Goal: Task Accomplishment & Management: Use online tool/utility

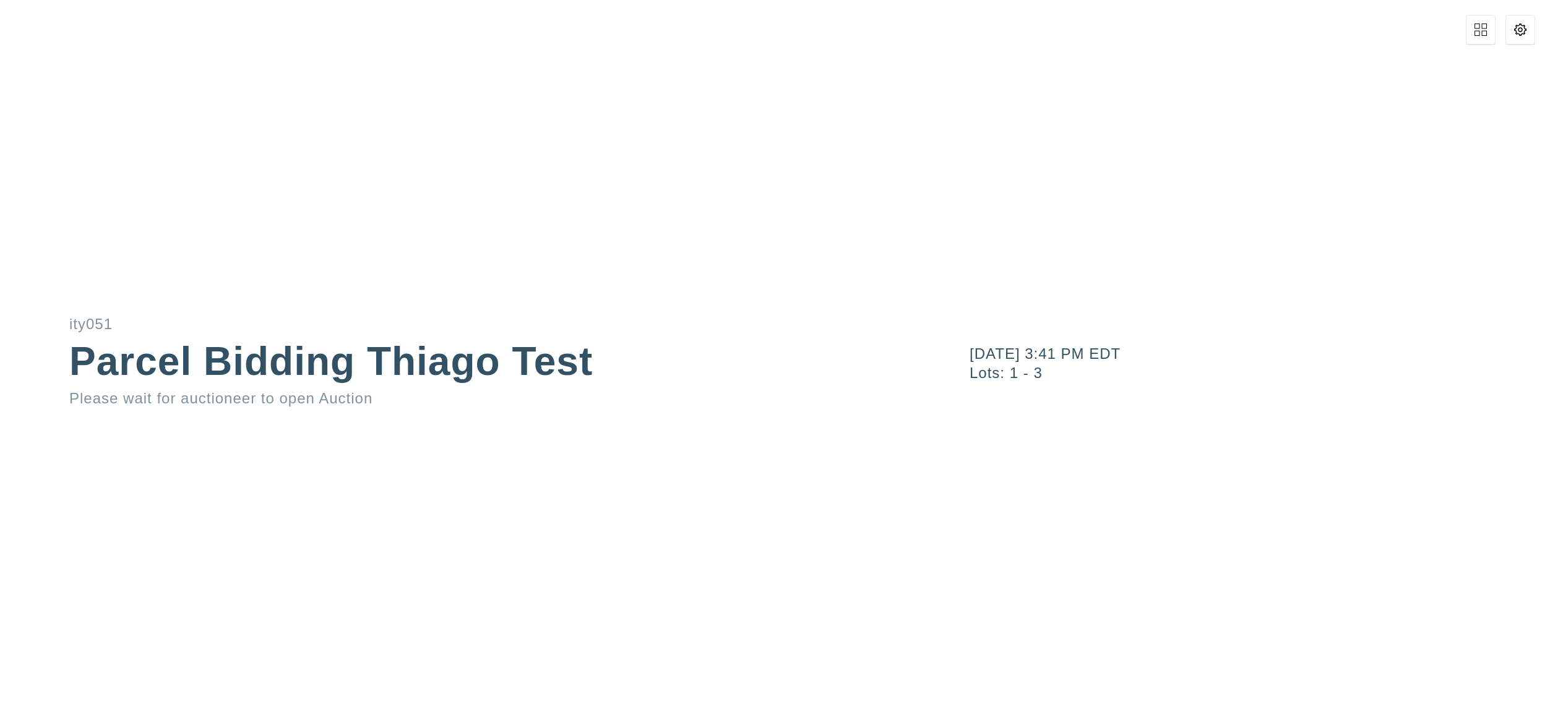
click at [1524, 41] on button at bounding box center [1521, 30] width 30 height 30
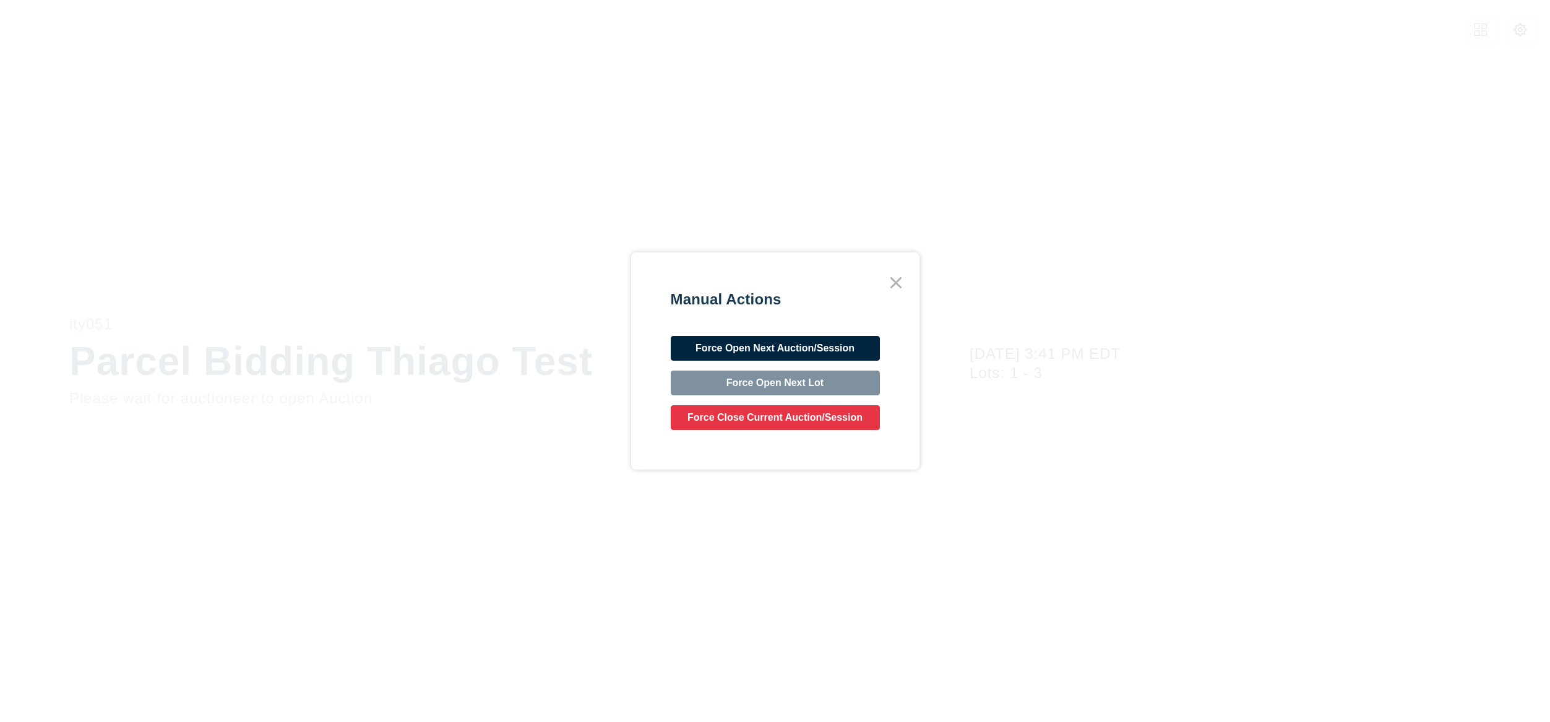
click at [784, 342] on button "Force Open Next Auction/Session" at bounding box center [775, 348] width 209 height 25
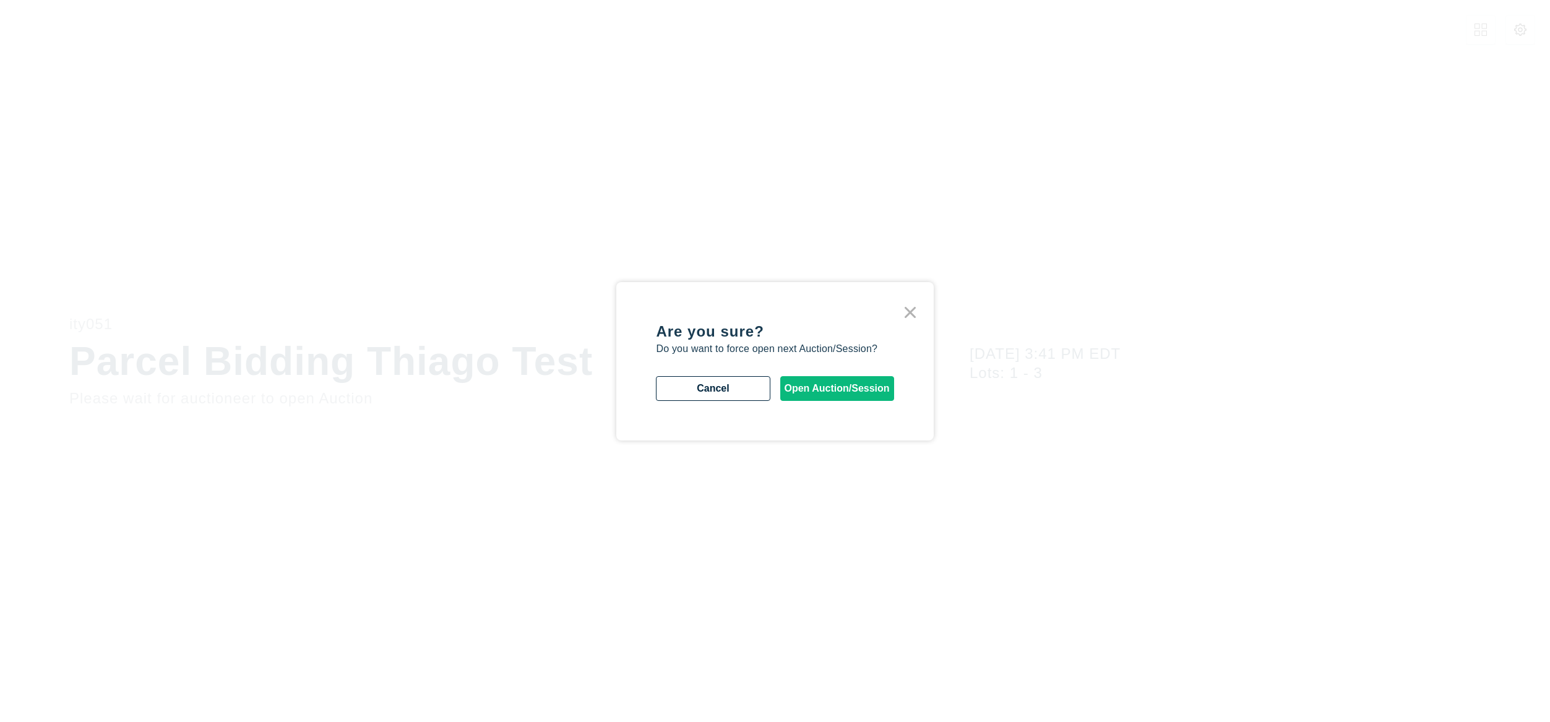
click at [817, 389] on button "Open Auction/Session" at bounding box center [837, 388] width 114 height 25
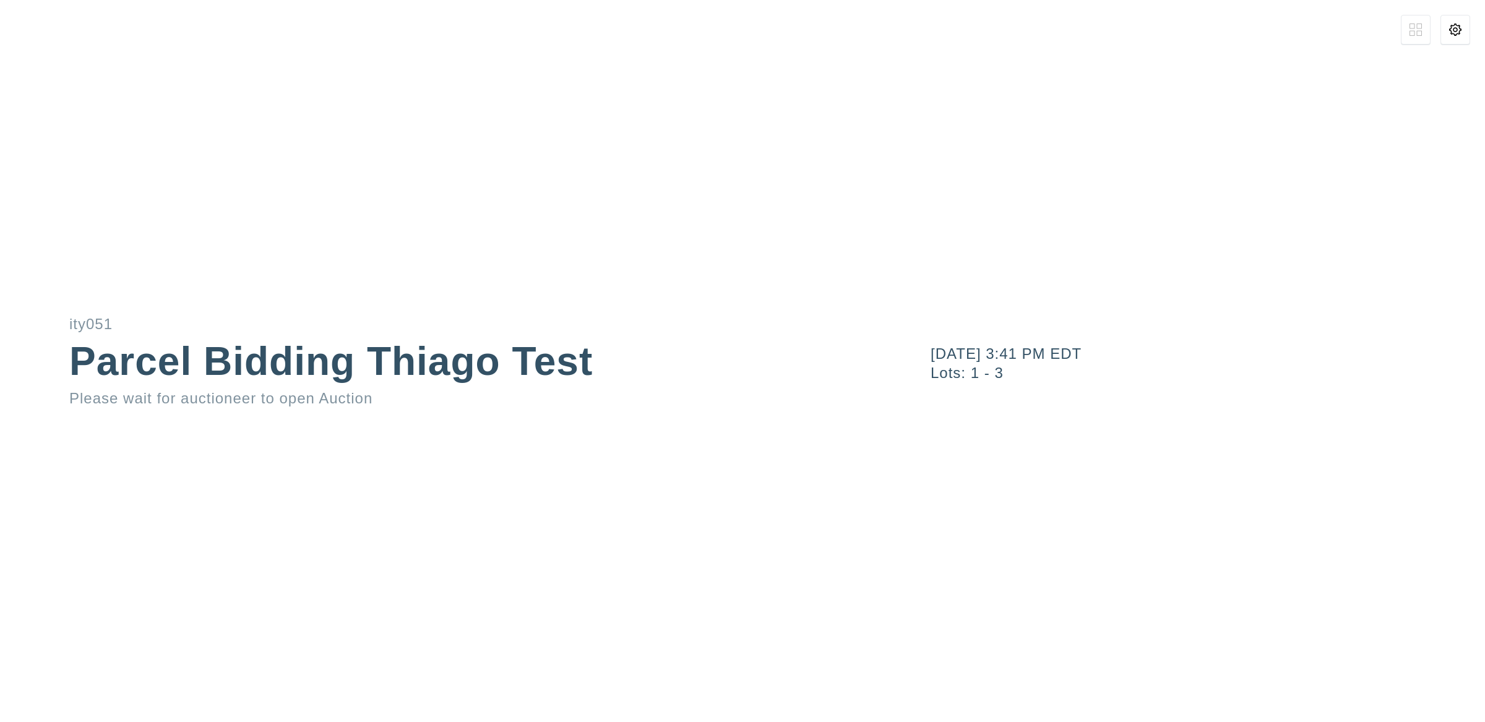
click at [1471, 30] on div "[DATE] 3:41 PM EDT Lots: 1 - 3" at bounding box center [1188, 361] width 594 height 722
click at [1467, 31] on button at bounding box center [1456, 30] width 30 height 30
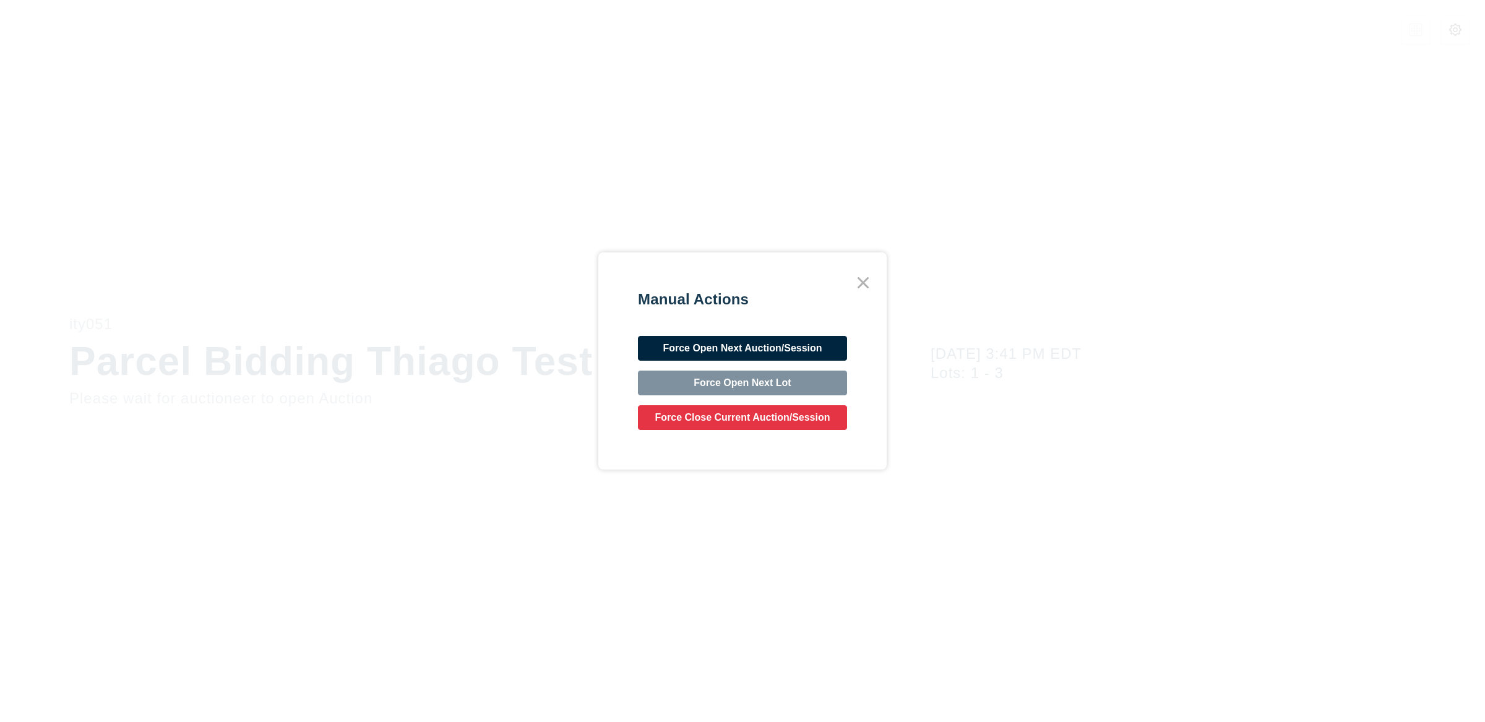
click at [808, 344] on button "Force Open Next Auction/Session" at bounding box center [742, 348] width 209 height 25
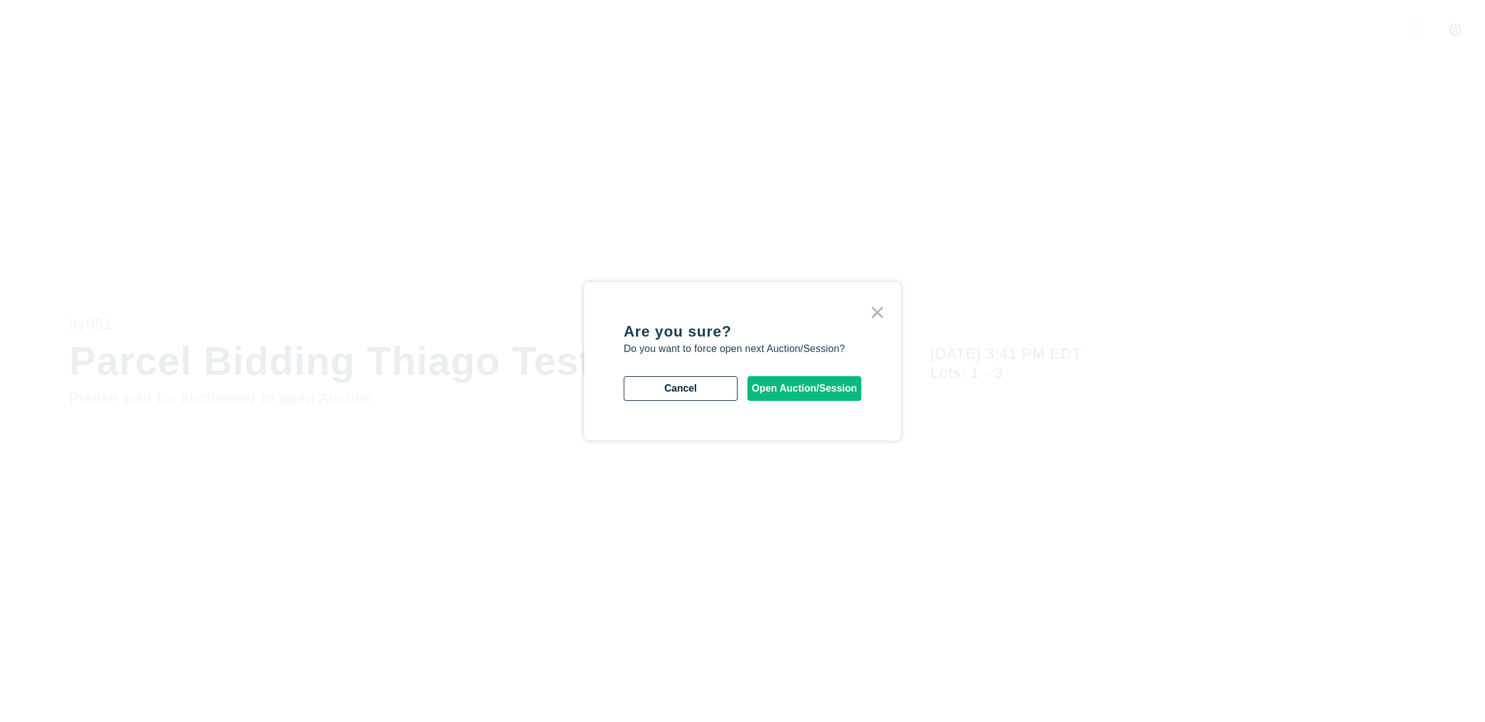
click at [809, 381] on button "Open Auction/Session" at bounding box center [805, 388] width 114 height 25
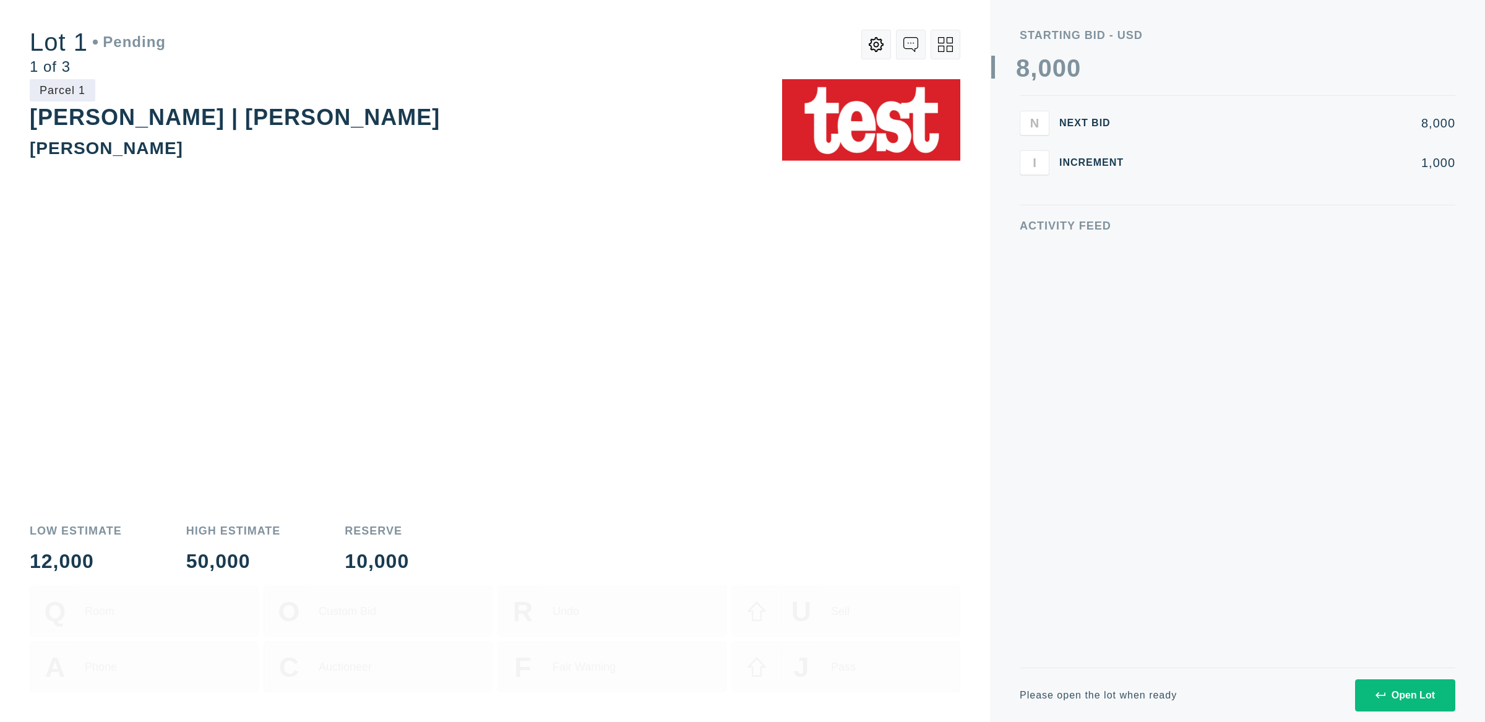
click at [1413, 690] on div "Open Lot" at bounding box center [1405, 695] width 59 height 11
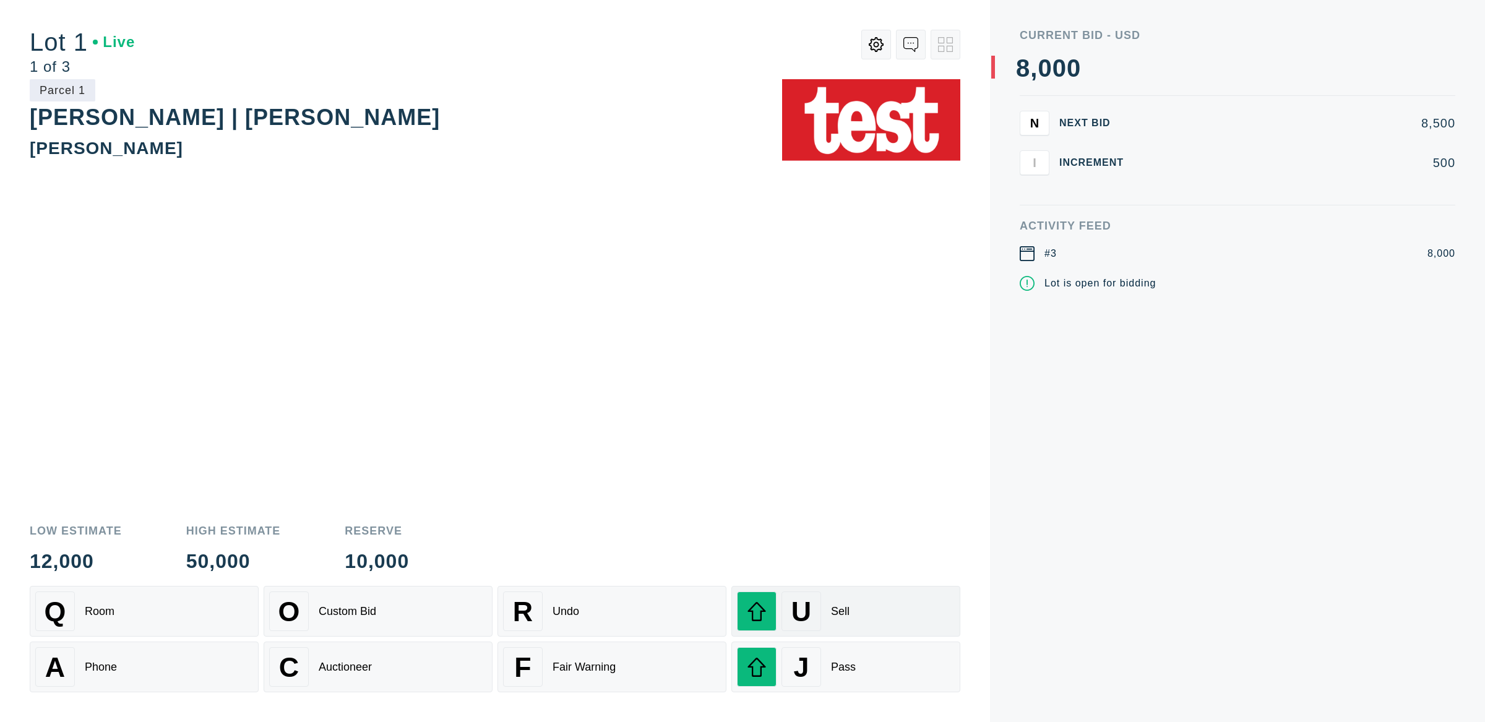
click at [865, 608] on div "U Sell" at bounding box center [846, 612] width 218 height 40
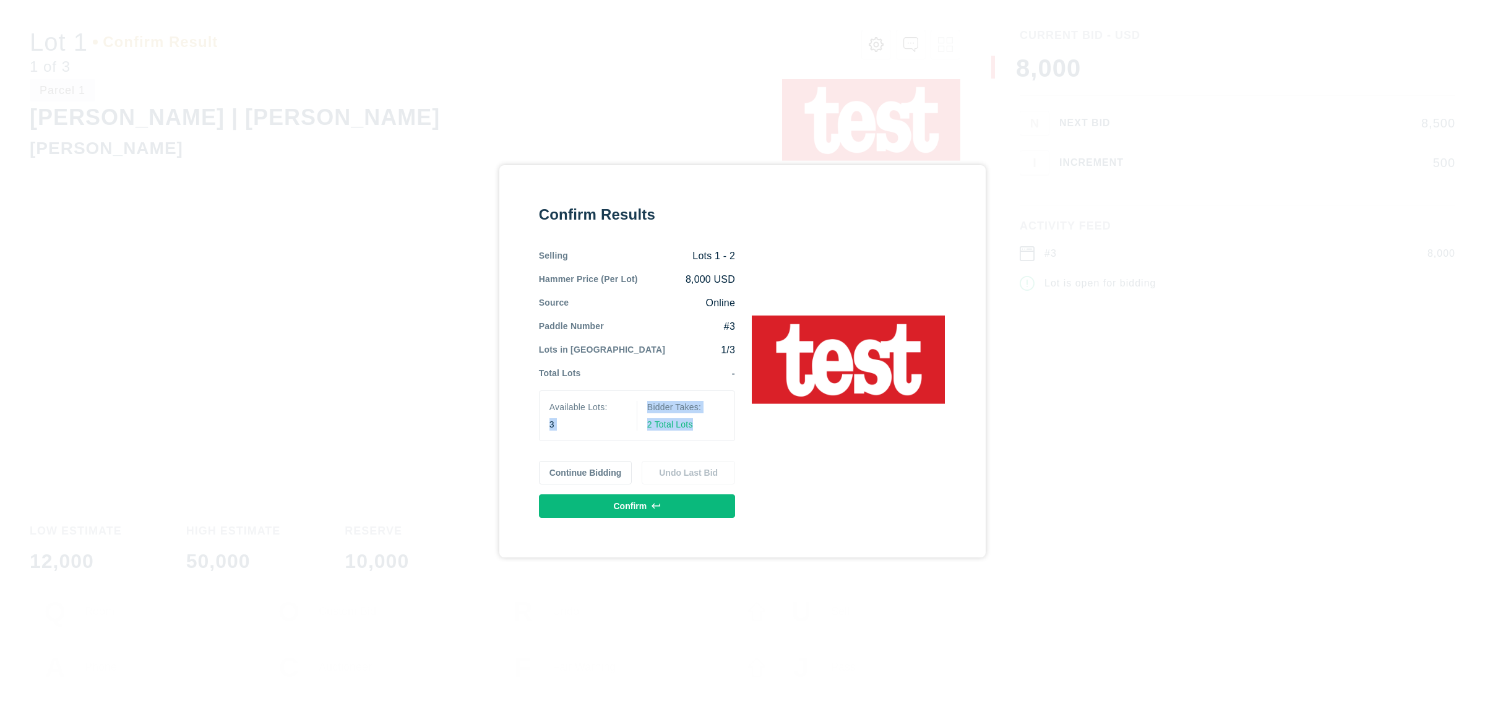
drag, startPoint x: 705, startPoint y: 424, endPoint x: 625, endPoint y: 413, distance: 80.6
click at [623, 413] on div "Available Lots: 3 Bidder Takes: 2 Total Lots" at bounding box center [637, 415] width 196 height 51
click at [705, 429] on div "2 Total Lots" at bounding box center [685, 424] width 77 height 12
click at [677, 501] on button "Confirm" at bounding box center [637, 506] width 196 height 24
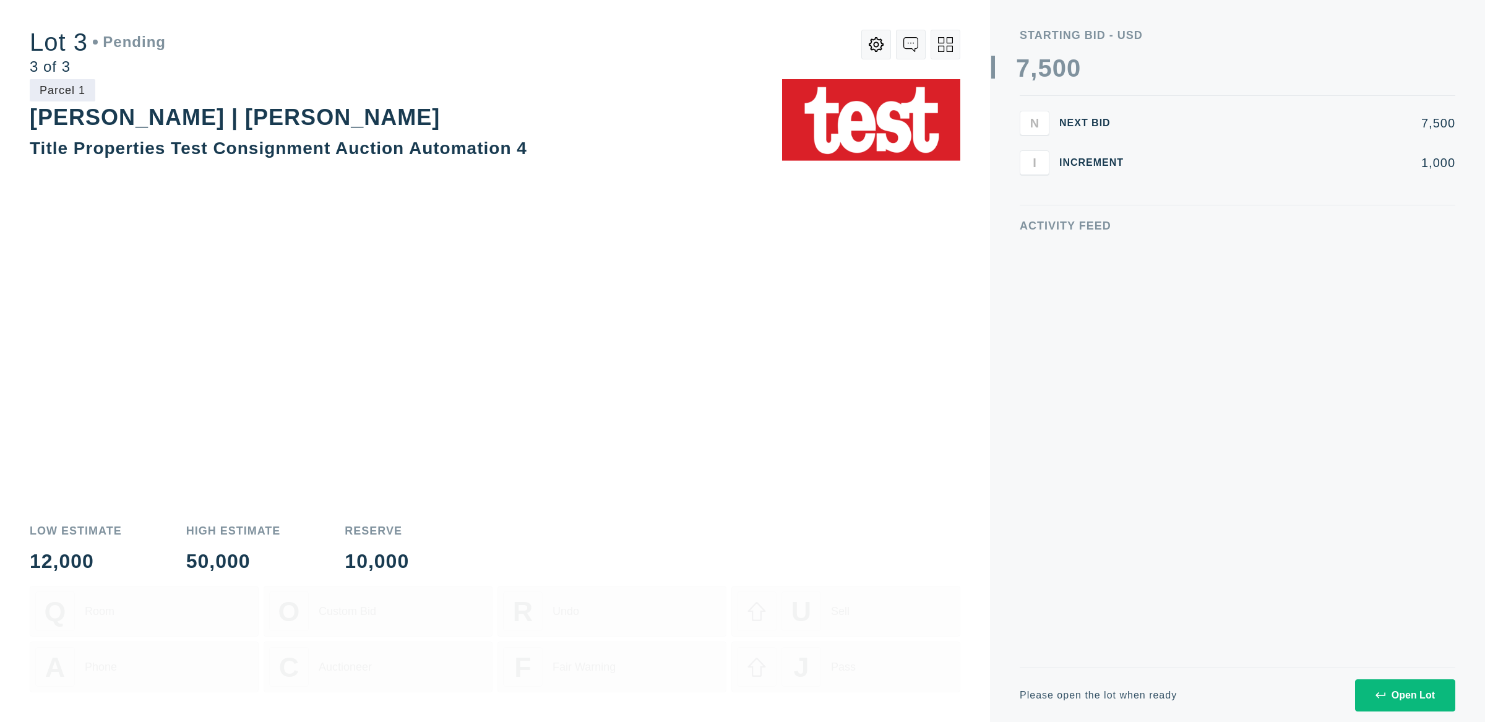
click at [1420, 689] on button "Open Lot" at bounding box center [1405, 695] width 100 height 32
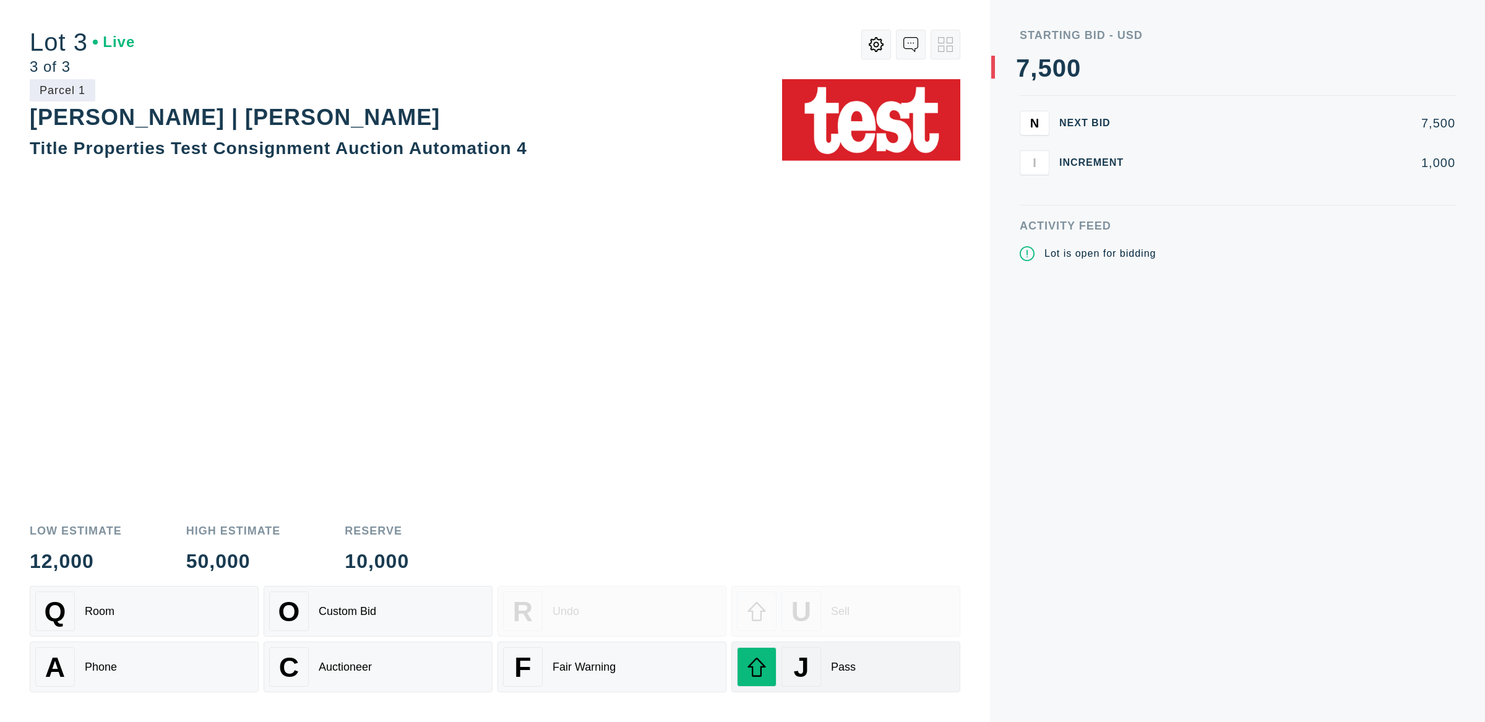
click at [806, 671] on span "J" at bounding box center [801, 668] width 15 height 32
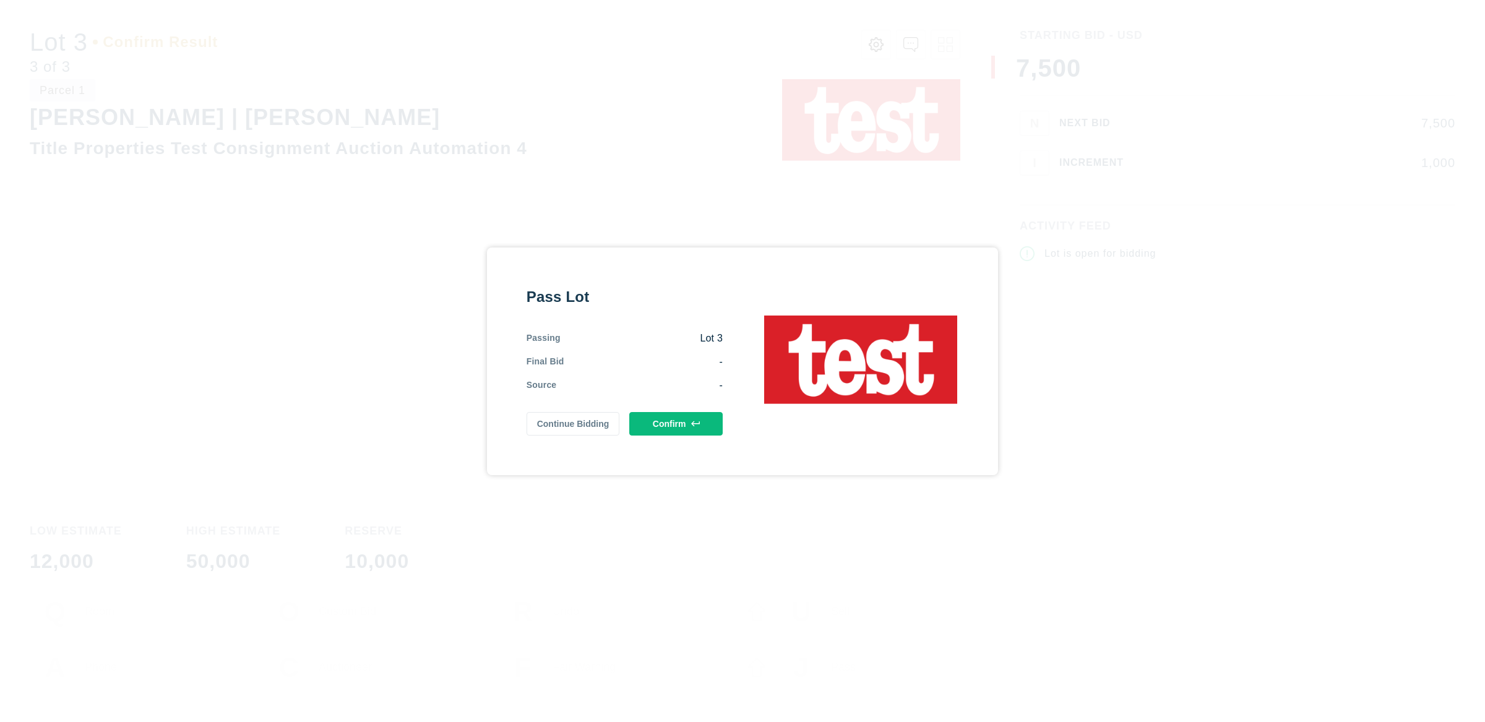
click at [666, 423] on button "Confirm" at bounding box center [675, 424] width 93 height 24
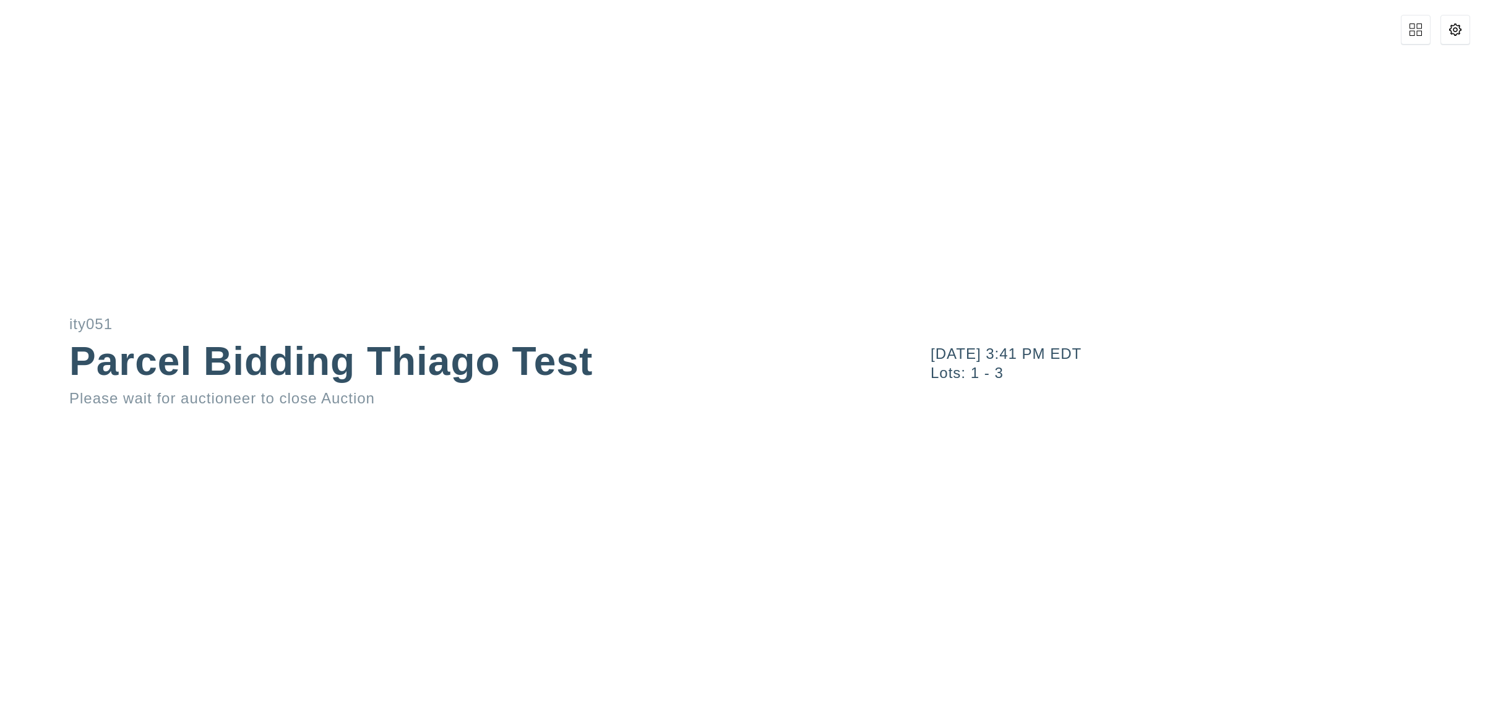
click at [1413, 32] on icon at bounding box center [1416, 30] width 12 height 12
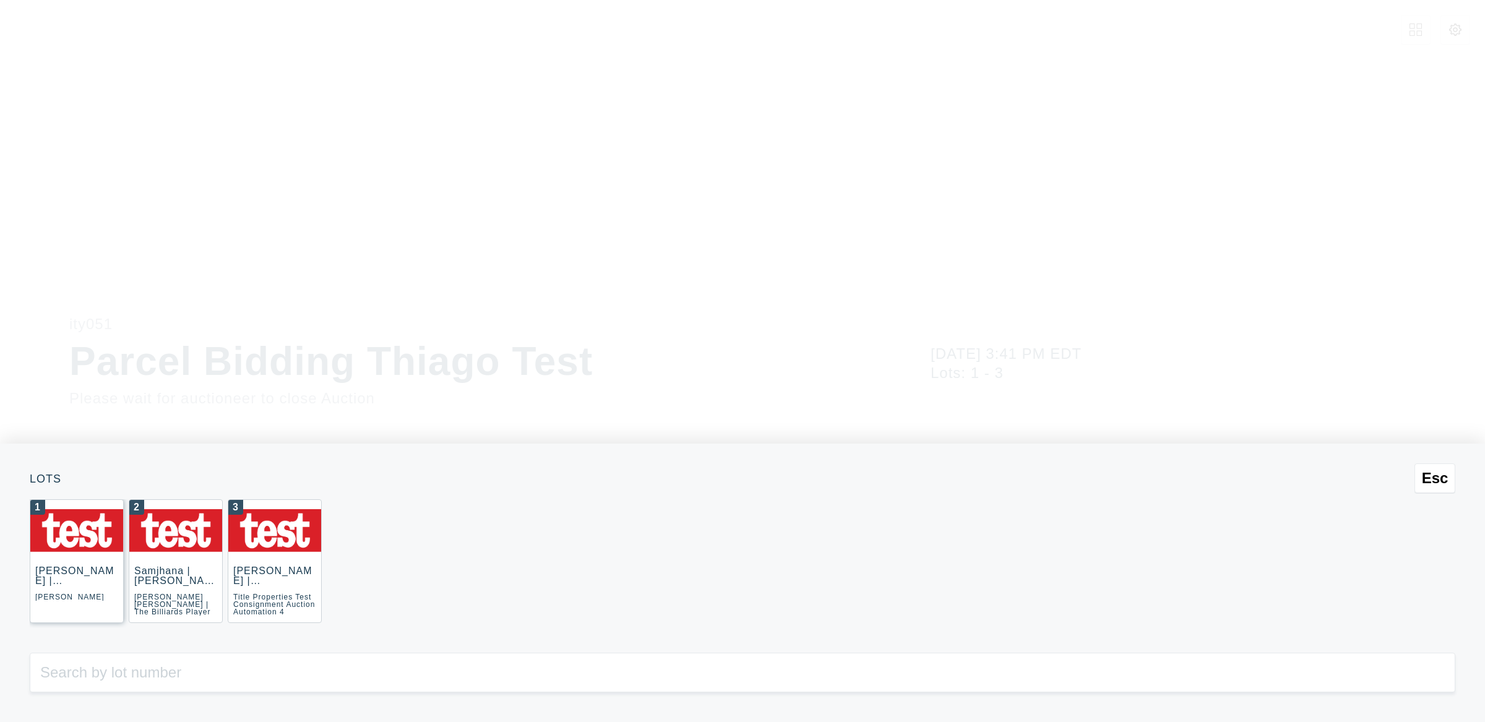
click at [73, 540] on img at bounding box center [76, 530] width 93 height 43
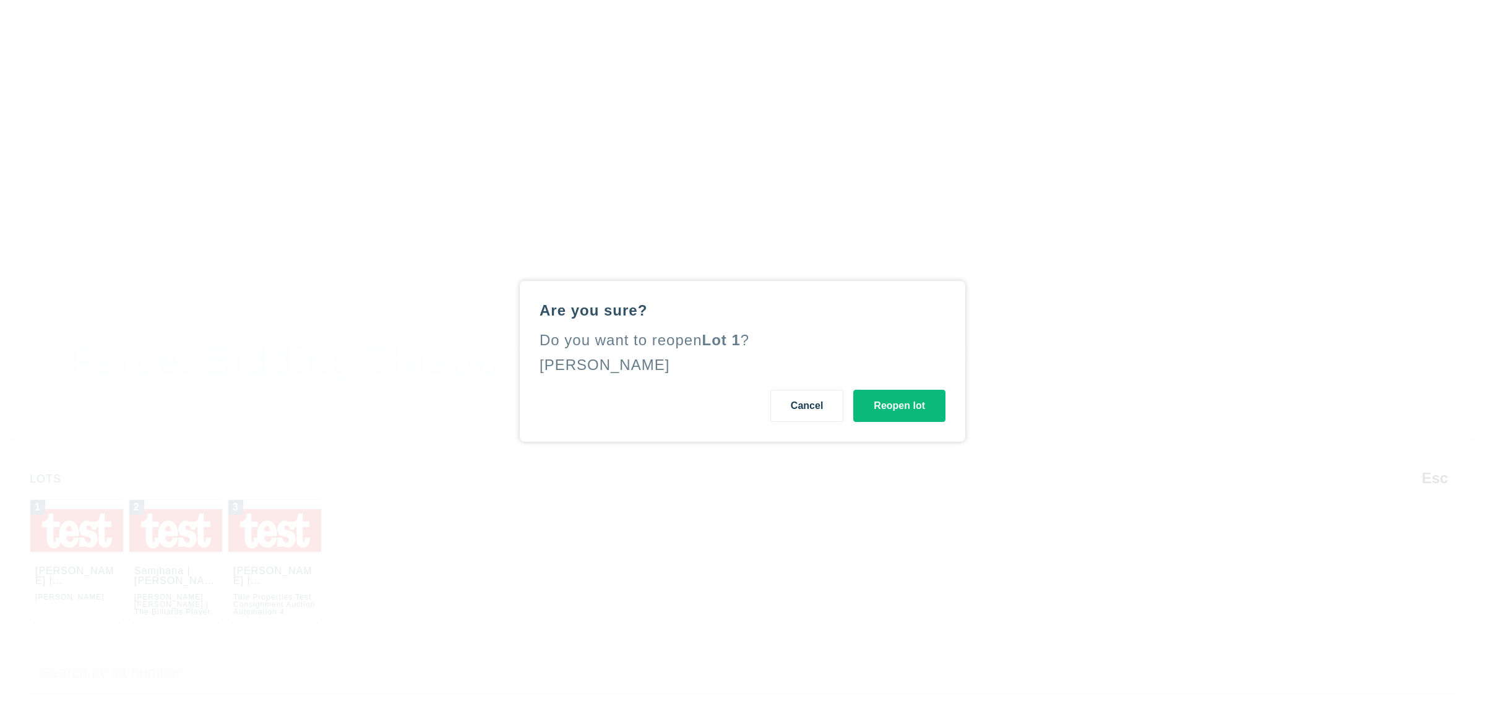
click at [886, 408] on button "Reopen lot" at bounding box center [899, 406] width 92 height 32
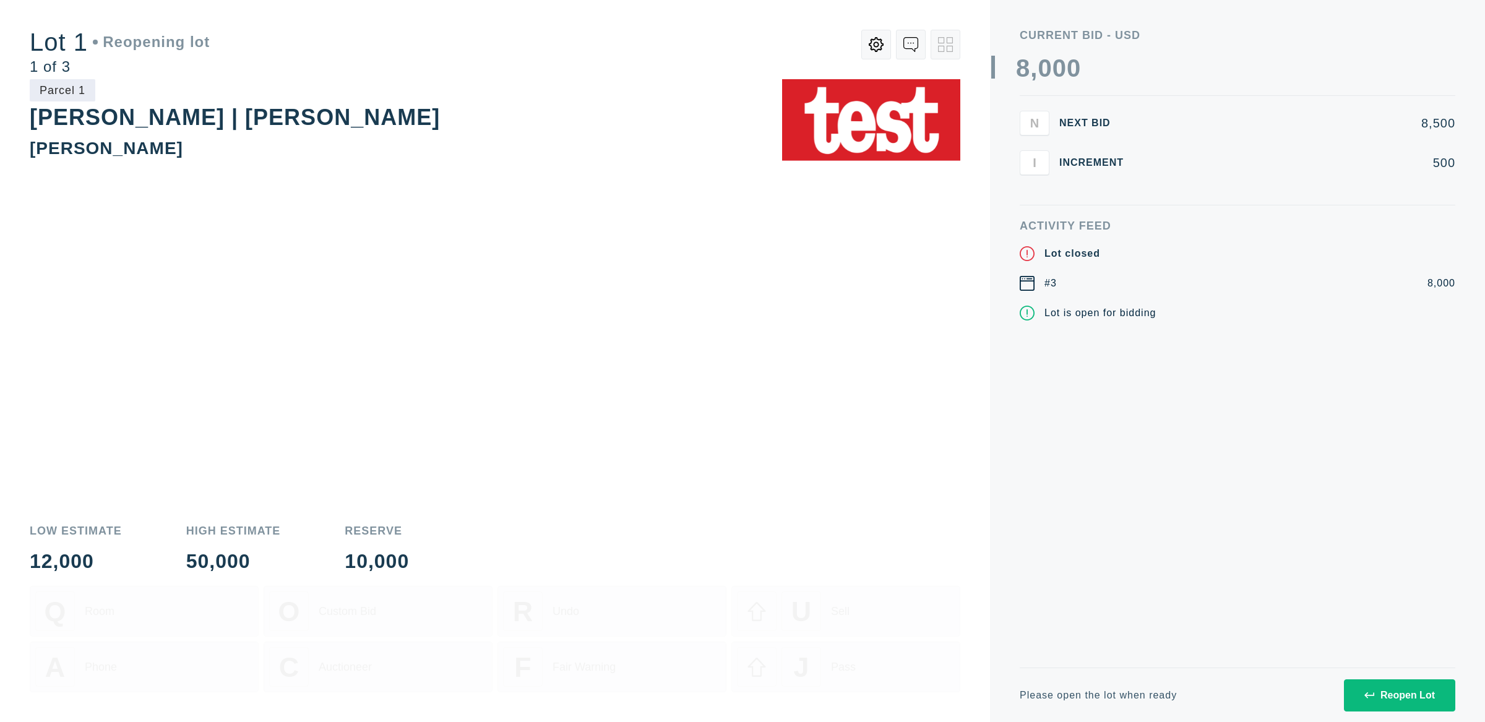
click at [1379, 690] on div "Reopen Lot" at bounding box center [1400, 695] width 71 height 11
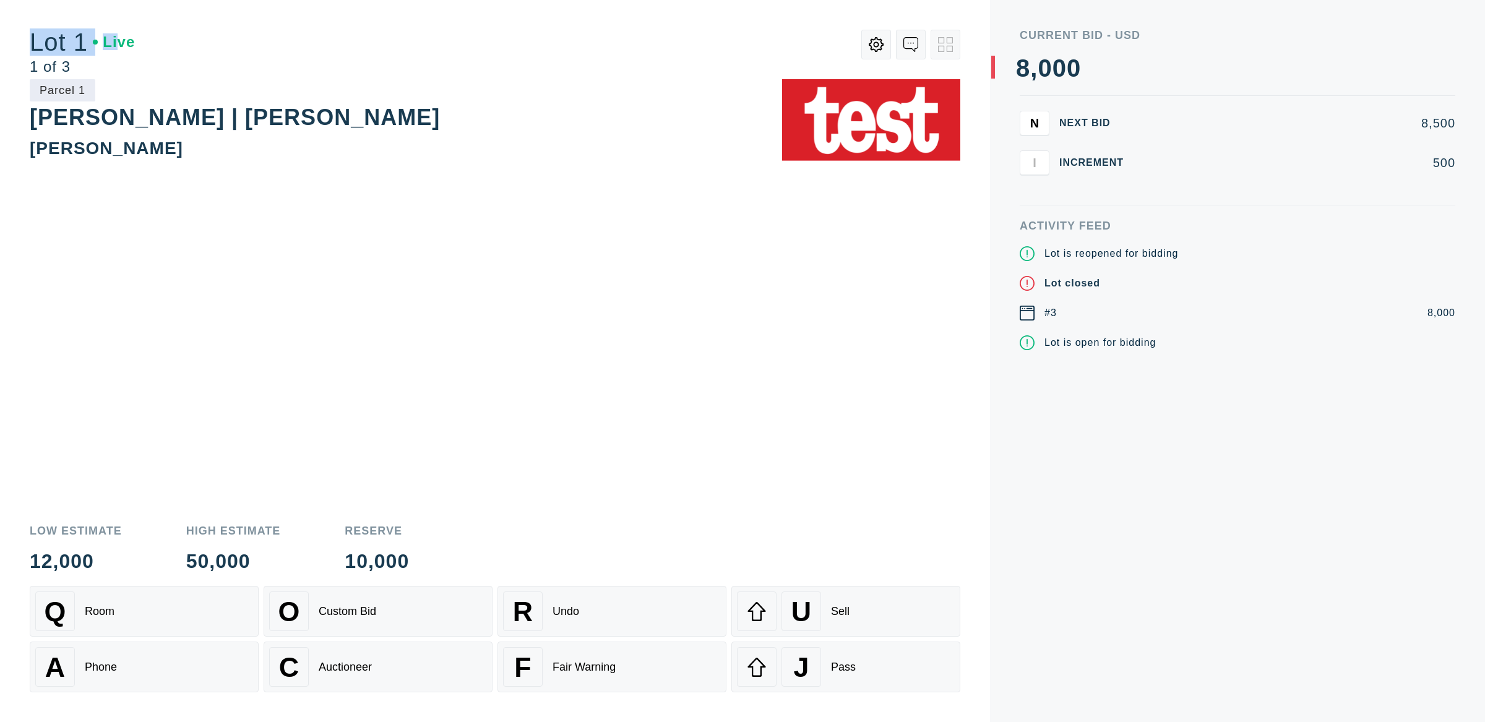
drag, startPoint x: 121, startPoint y: 50, endPoint x: 132, endPoint y: 54, distance: 11.6
click at [34, 46] on div "Lot 1 Live" at bounding box center [82, 42] width 105 height 25
drag, startPoint x: 281, startPoint y: 64, endPoint x: 299, endPoint y: 60, distance: 18.5
click at [282, 64] on div at bounding box center [548, 52] width 826 height 45
click at [188, 615] on div "Q Room" at bounding box center [144, 612] width 218 height 40
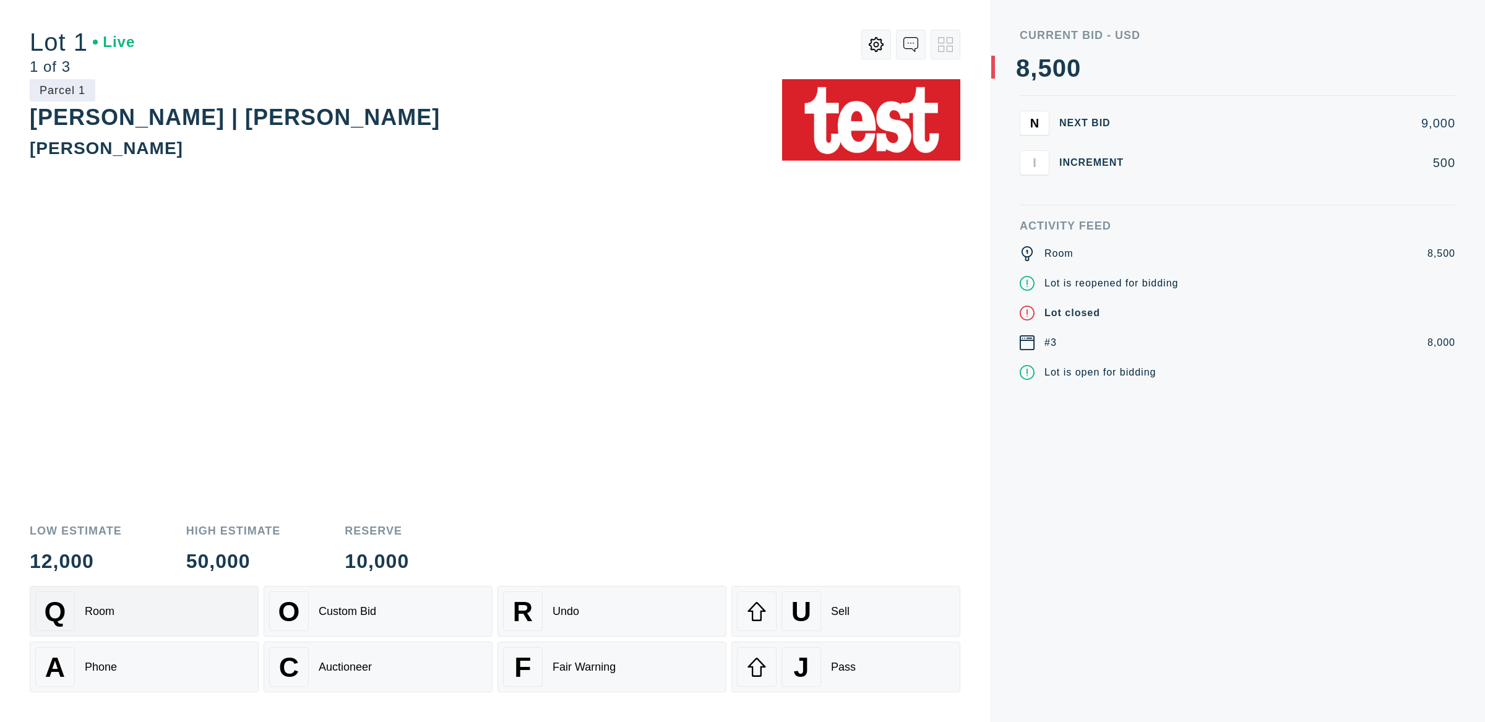
click at [203, 615] on div "Q Room" at bounding box center [144, 612] width 218 height 40
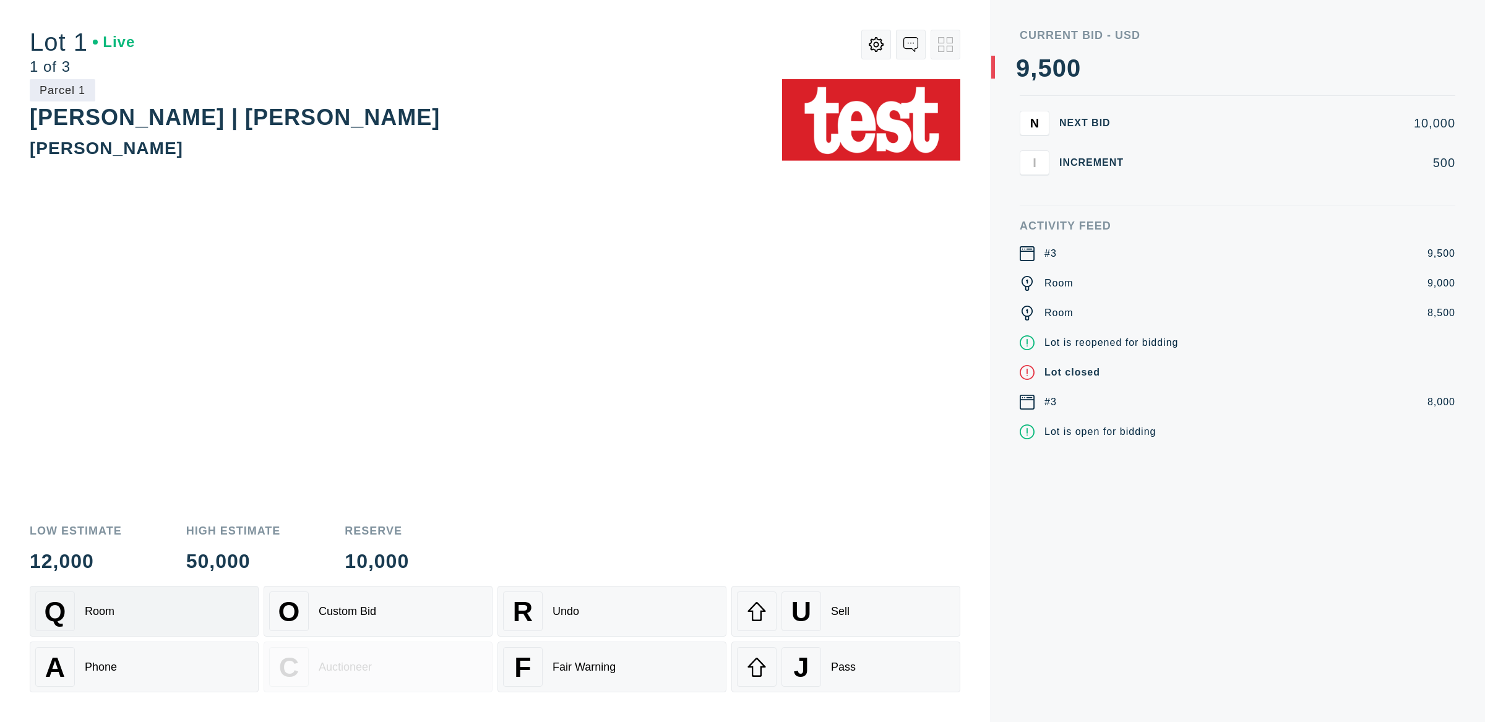
click at [166, 619] on div "Q Room" at bounding box center [144, 612] width 218 height 40
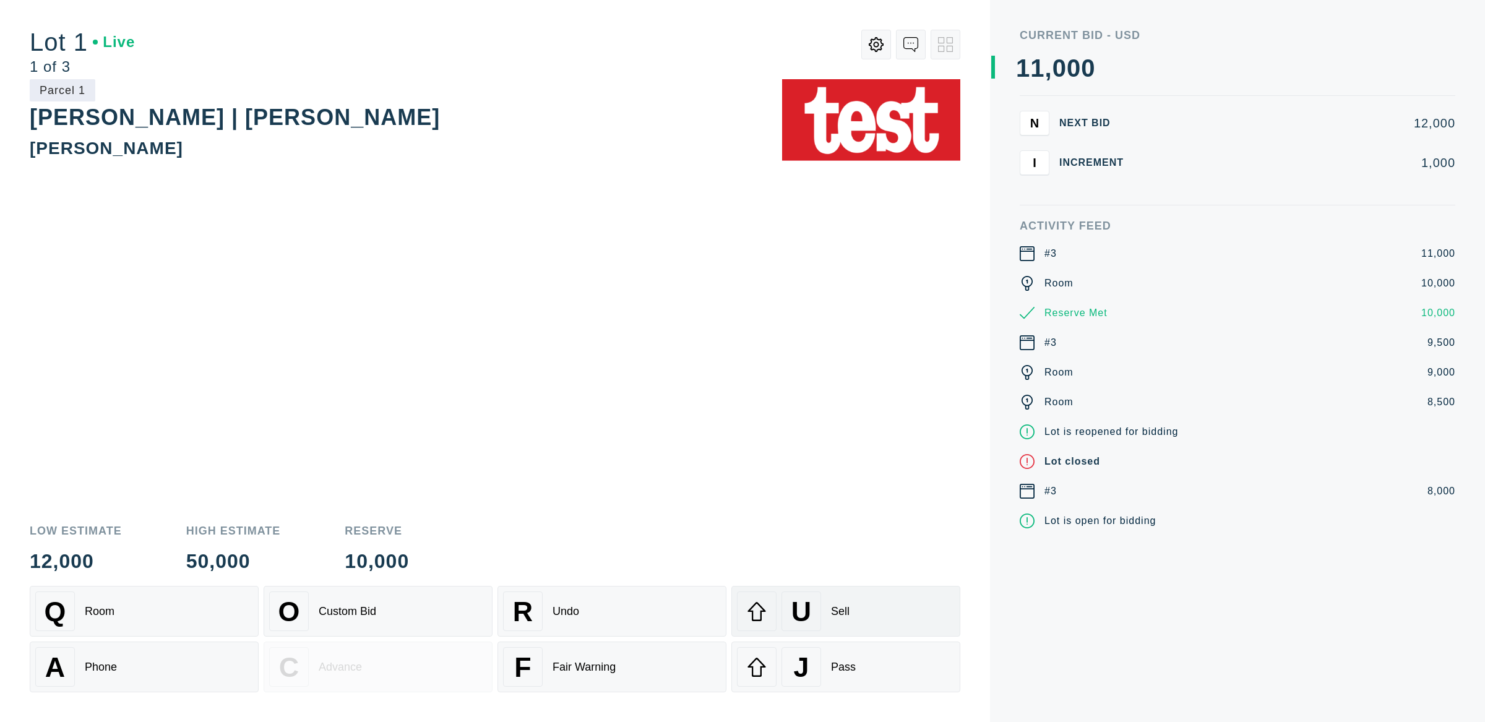
click at [858, 613] on div "U Sell" at bounding box center [846, 612] width 218 height 40
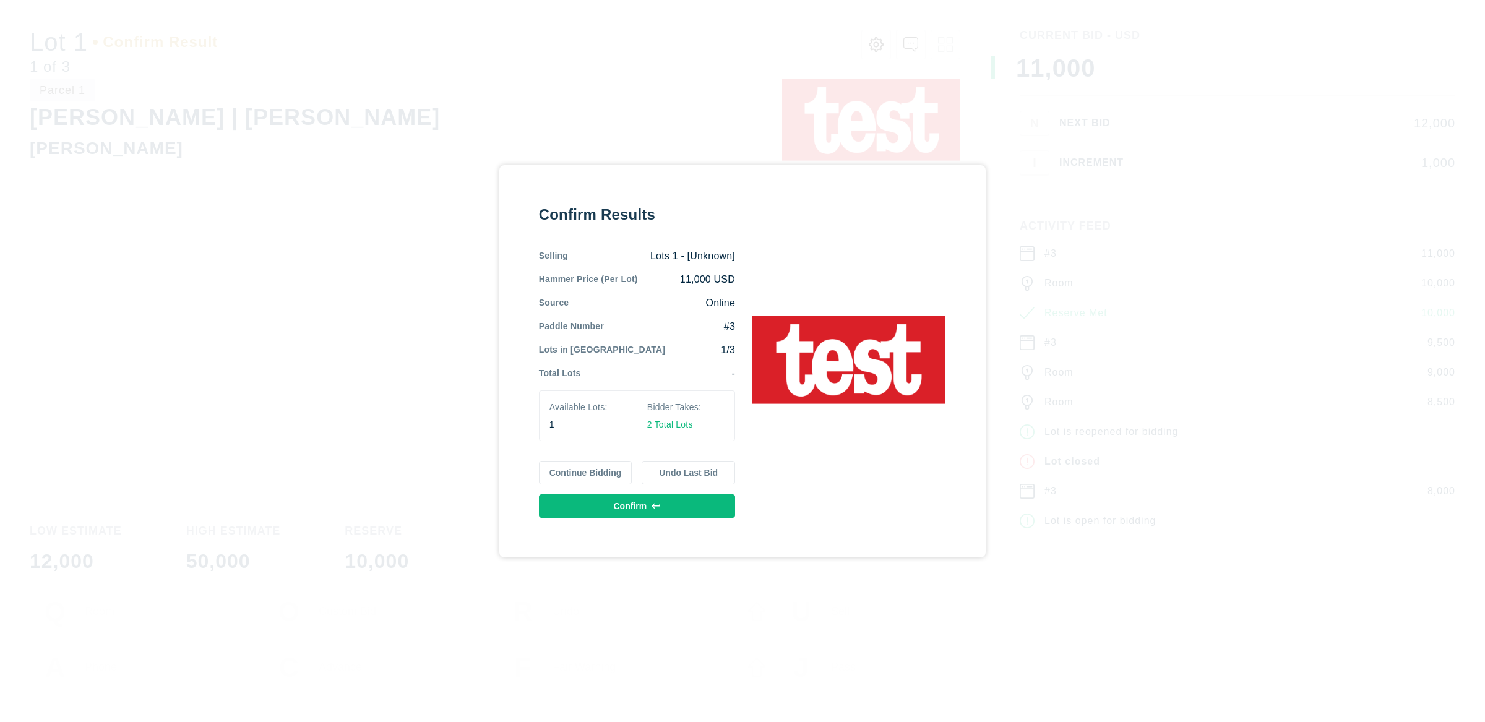
click at [697, 511] on button "Confirm" at bounding box center [637, 506] width 196 height 24
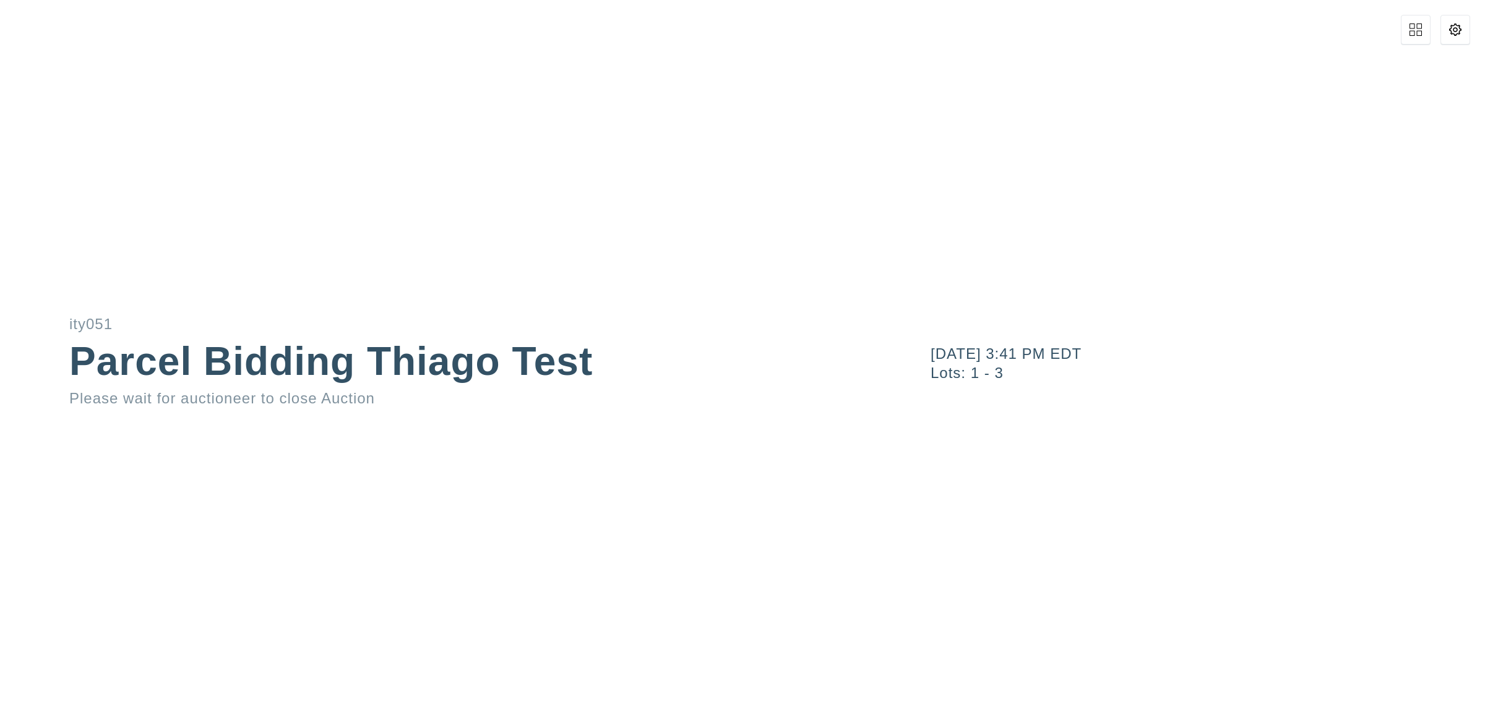
click at [1410, 36] on button at bounding box center [1416, 30] width 30 height 30
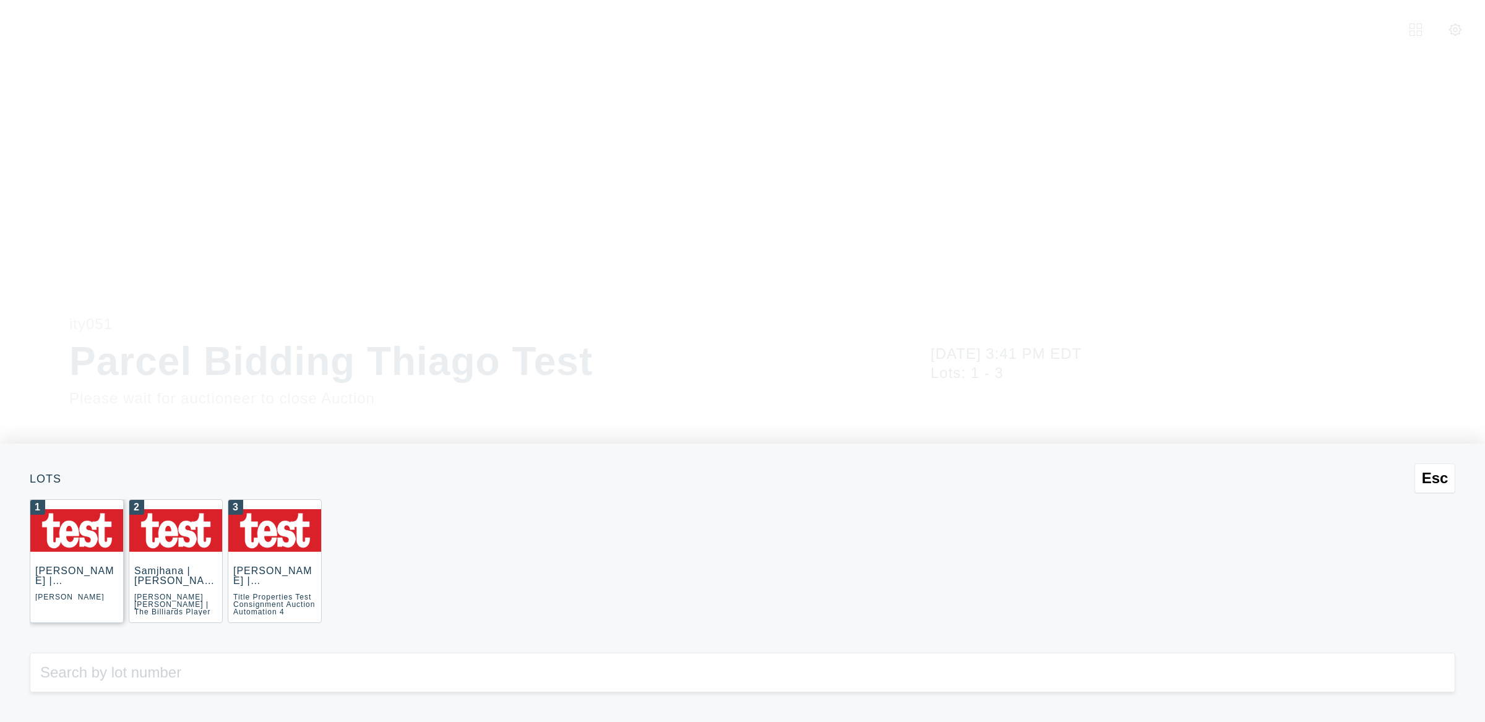
click at [58, 552] on div at bounding box center [76, 530] width 93 height 61
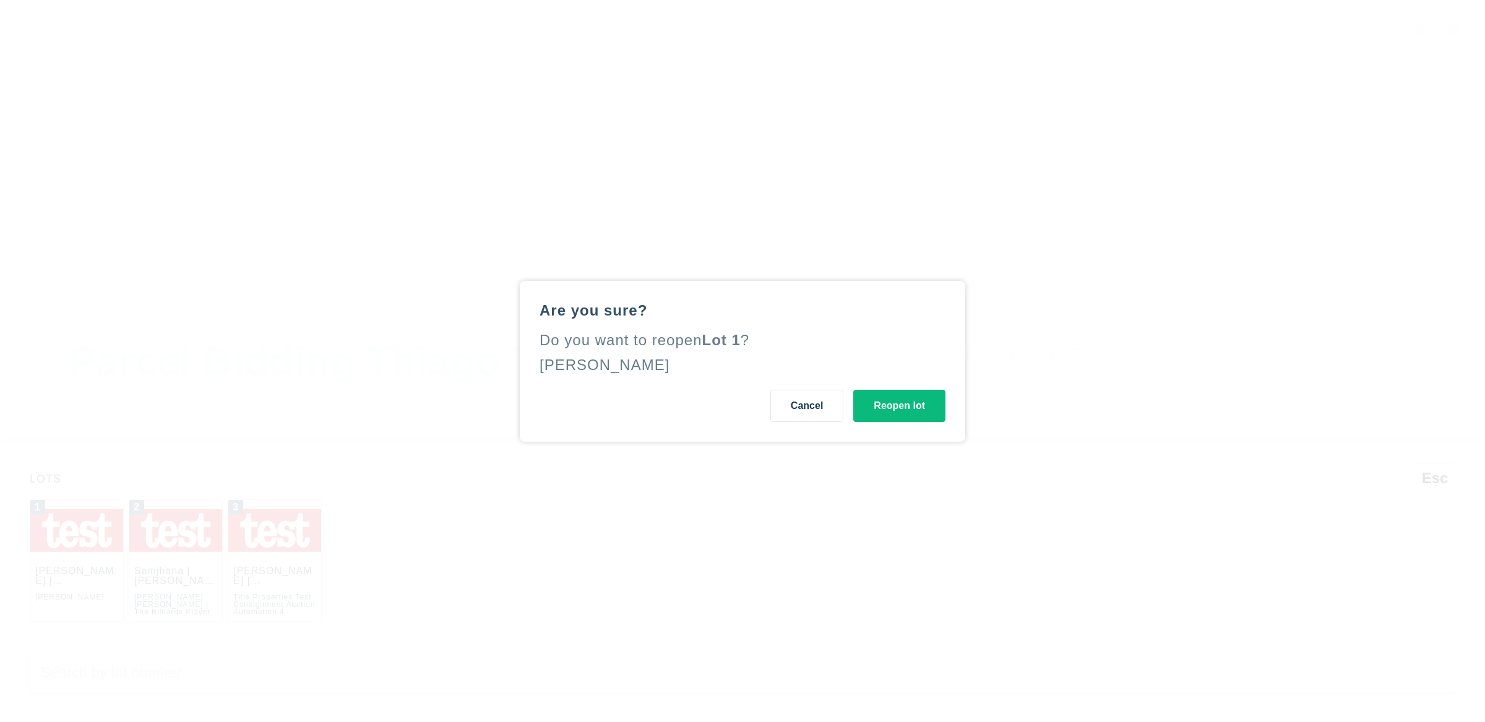
click at [919, 403] on button "Reopen lot" at bounding box center [899, 406] width 92 height 32
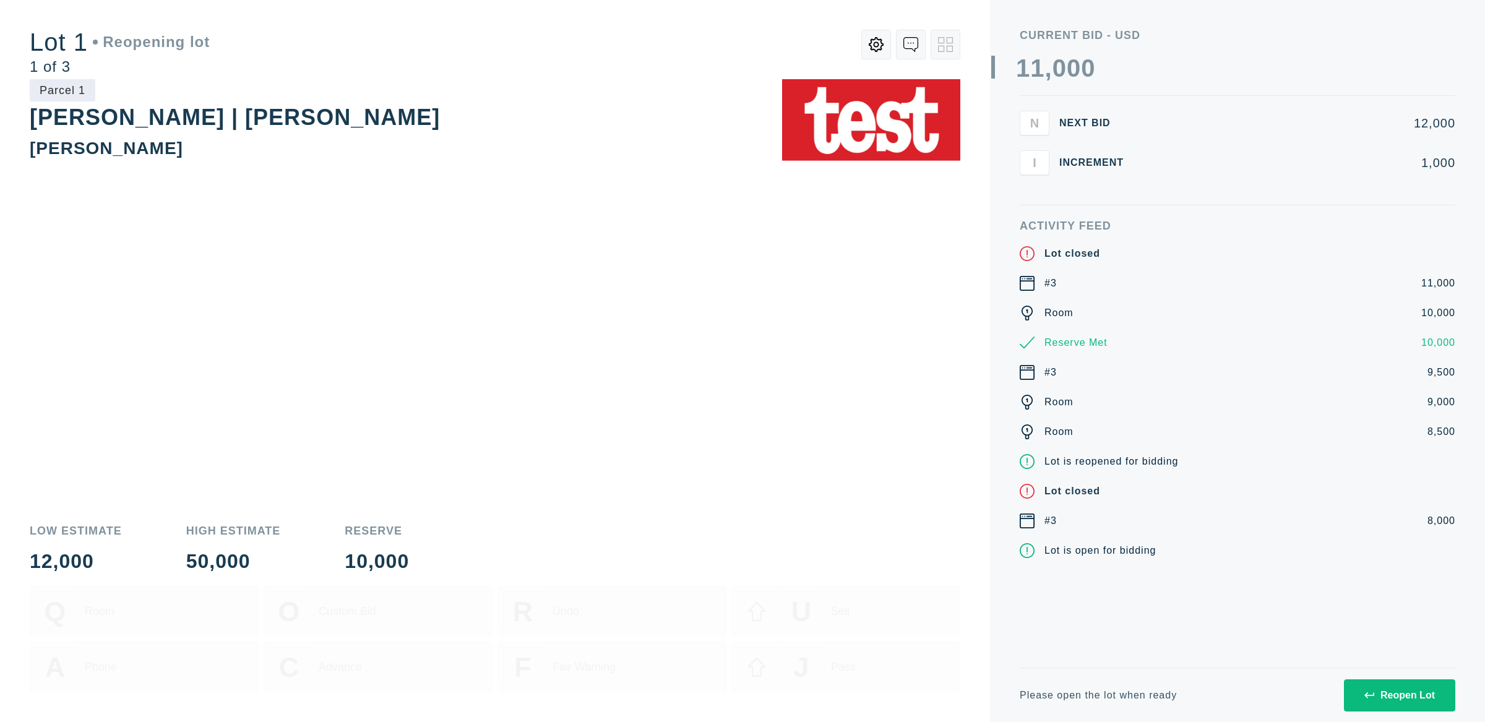
click at [1398, 684] on button "Reopen Lot" at bounding box center [1399, 695] width 111 height 32
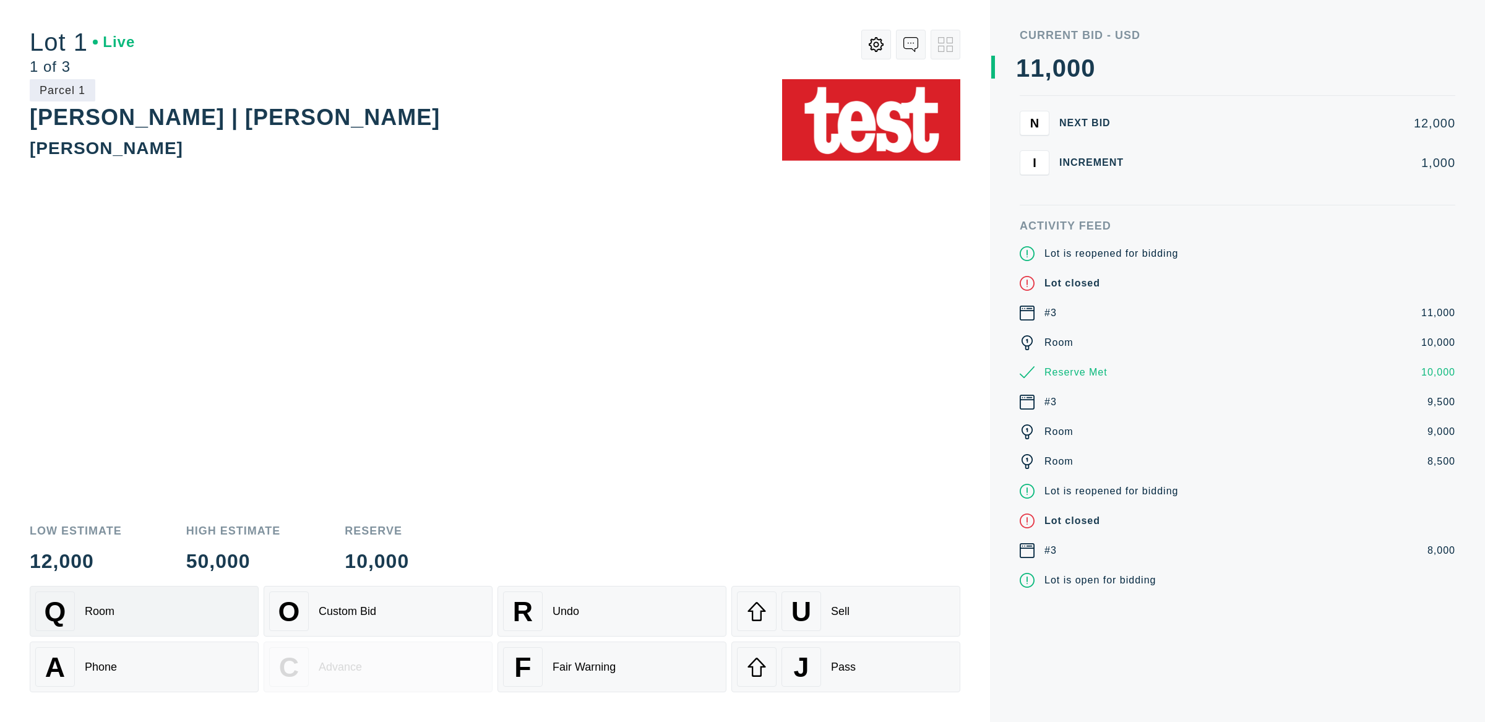
click at [183, 606] on div "Q Room" at bounding box center [144, 612] width 218 height 40
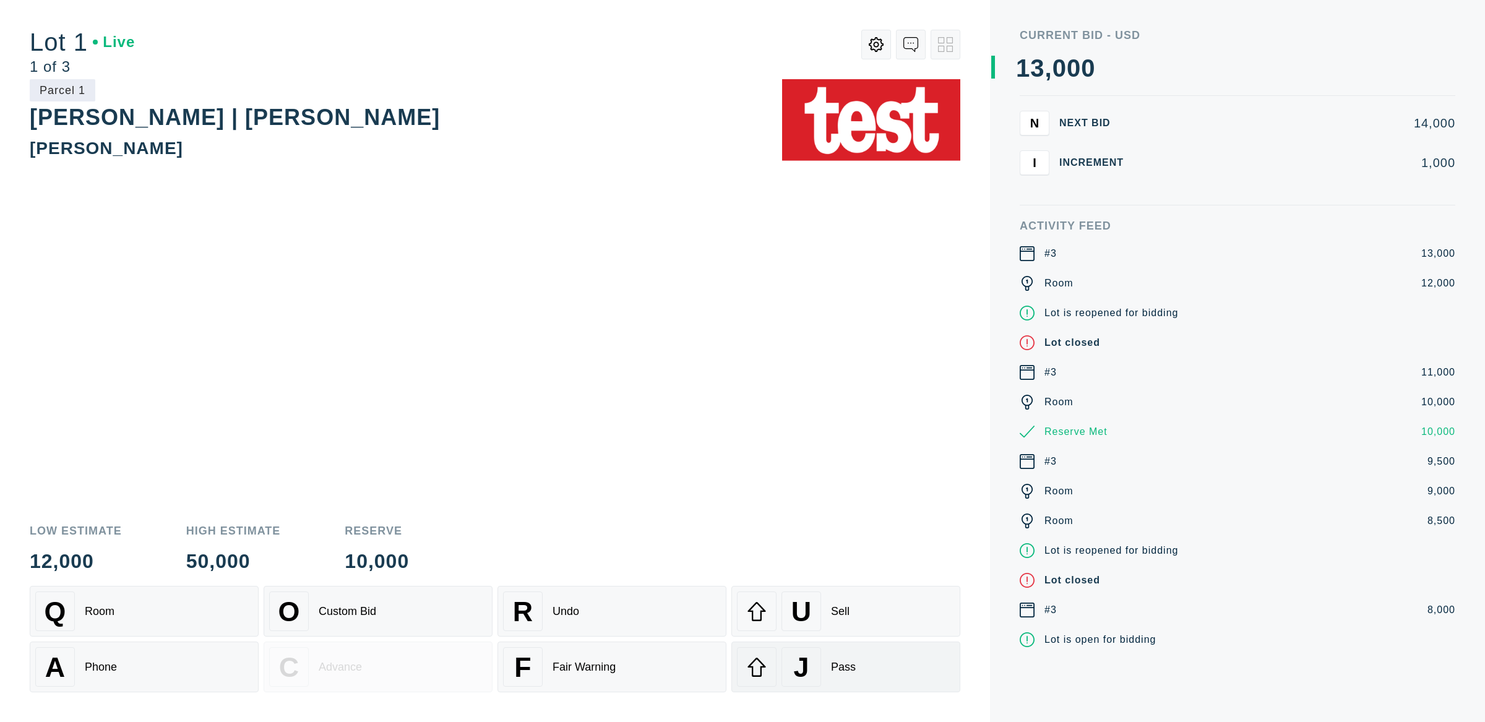
click at [830, 651] on div "J Pass" at bounding box center [846, 667] width 218 height 40
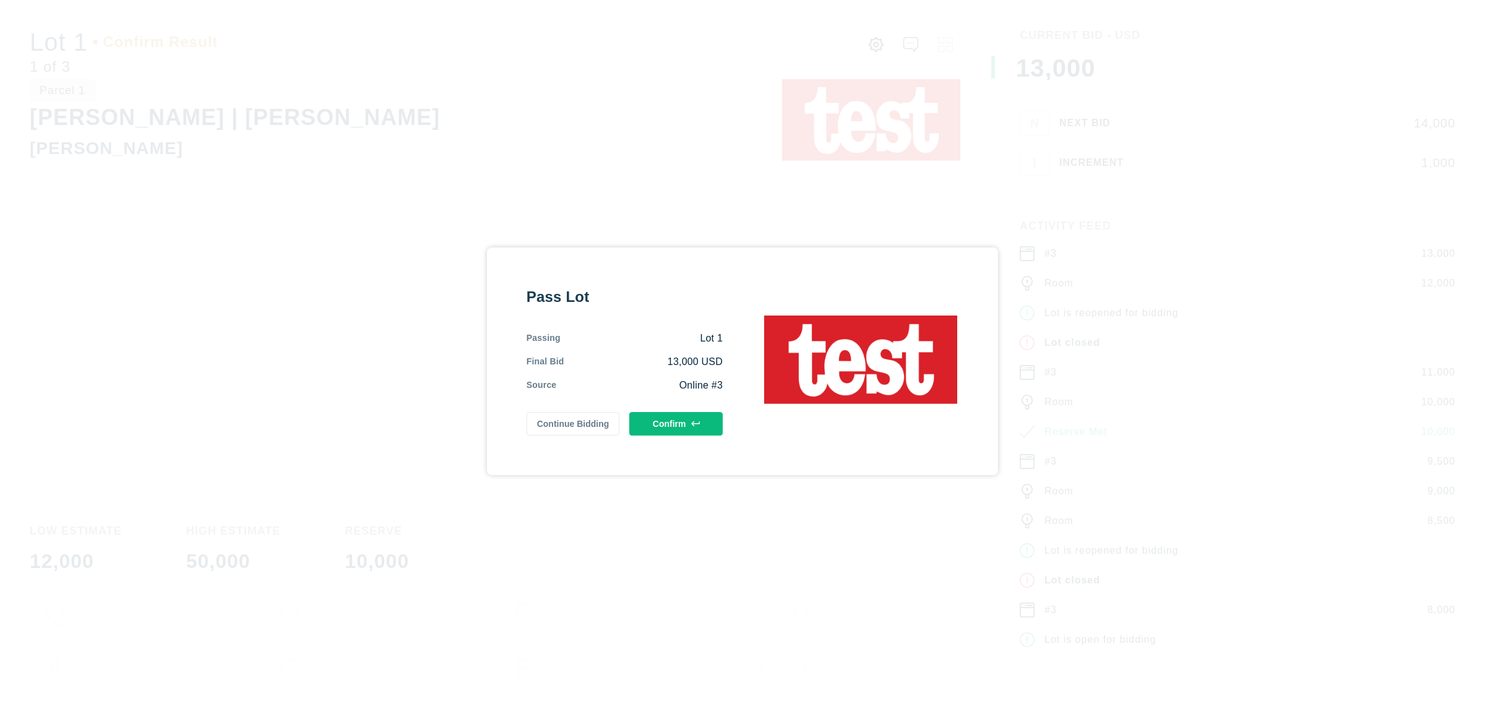
click at [696, 431] on button "Confirm" at bounding box center [675, 424] width 93 height 24
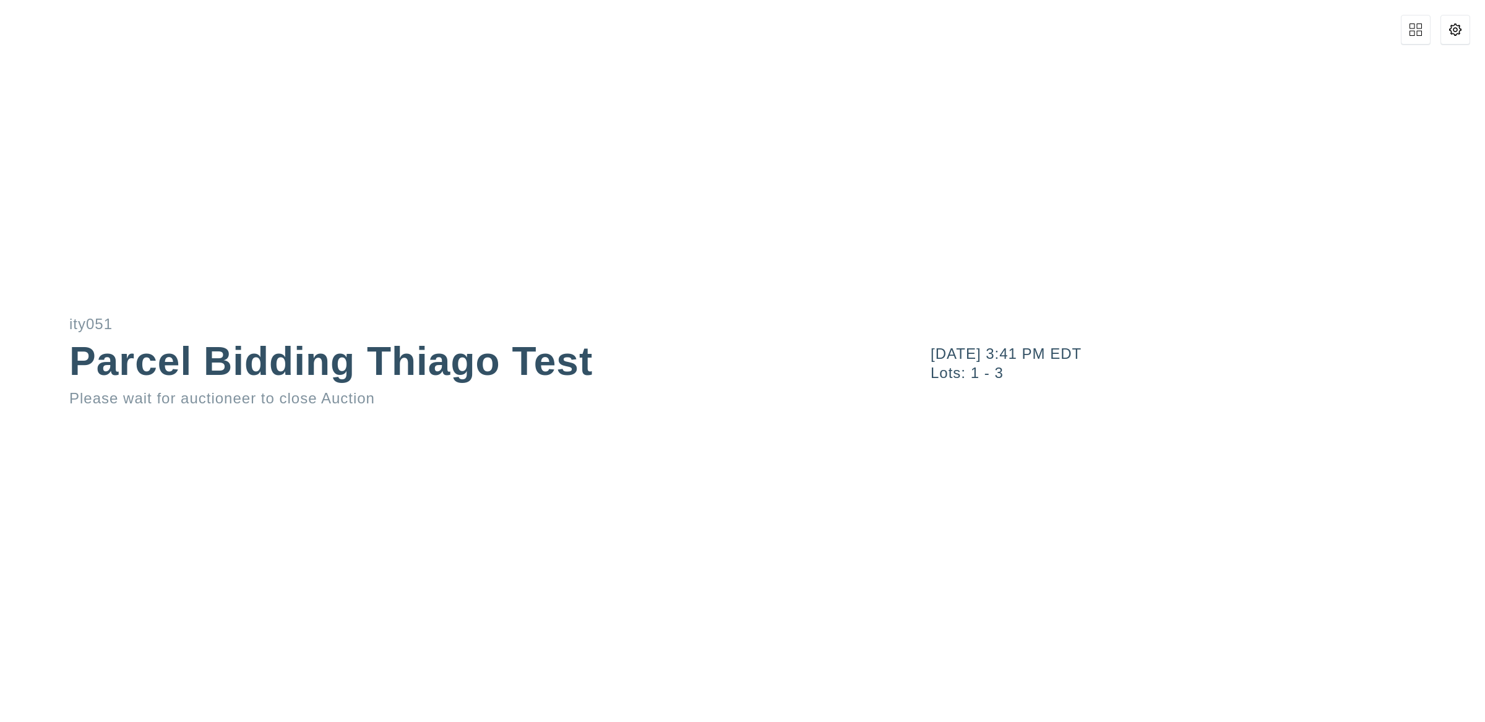
click at [1421, 12] on div "[DATE] 3:41 PM EDT Lots: 1 - 3" at bounding box center [1188, 361] width 594 height 722
click at [1418, 23] on button at bounding box center [1416, 30] width 30 height 30
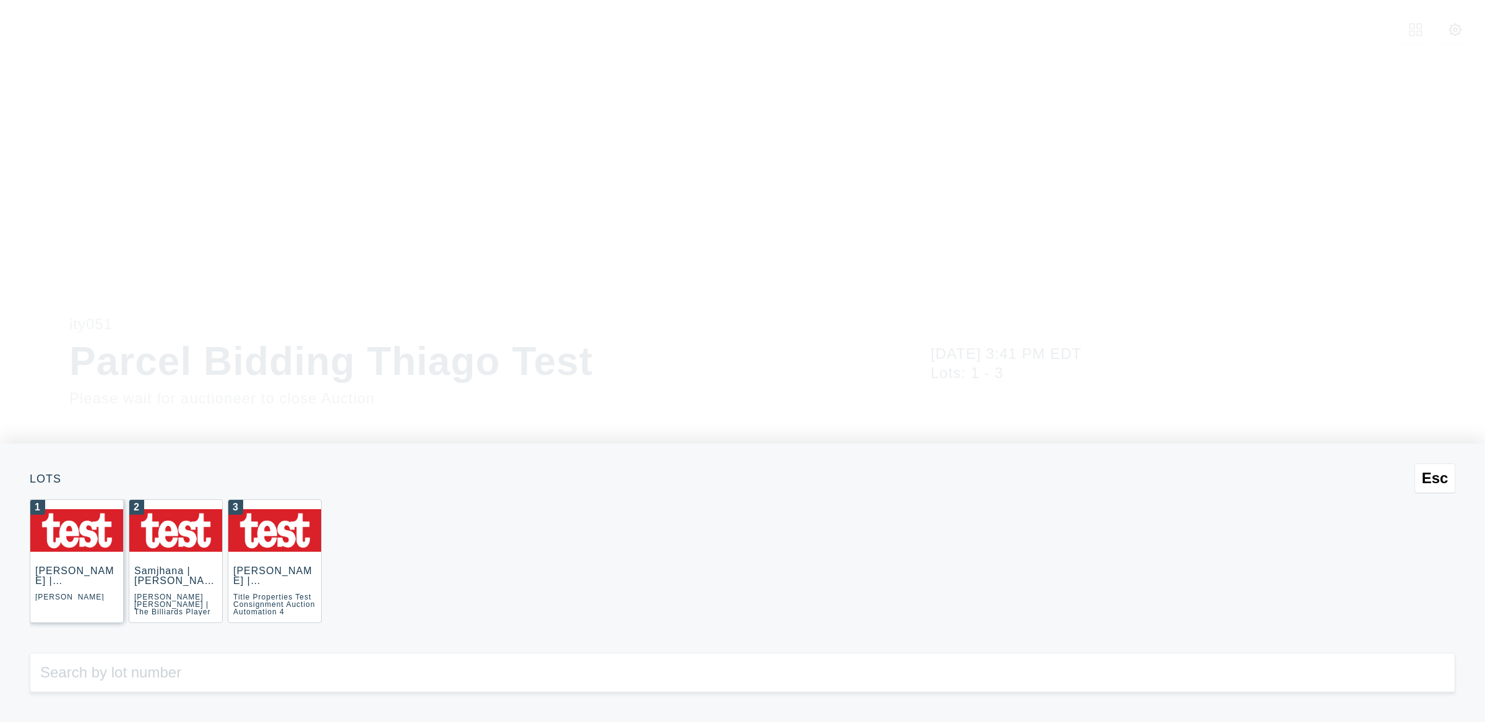
click at [65, 547] on img at bounding box center [76, 530] width 93 height 43
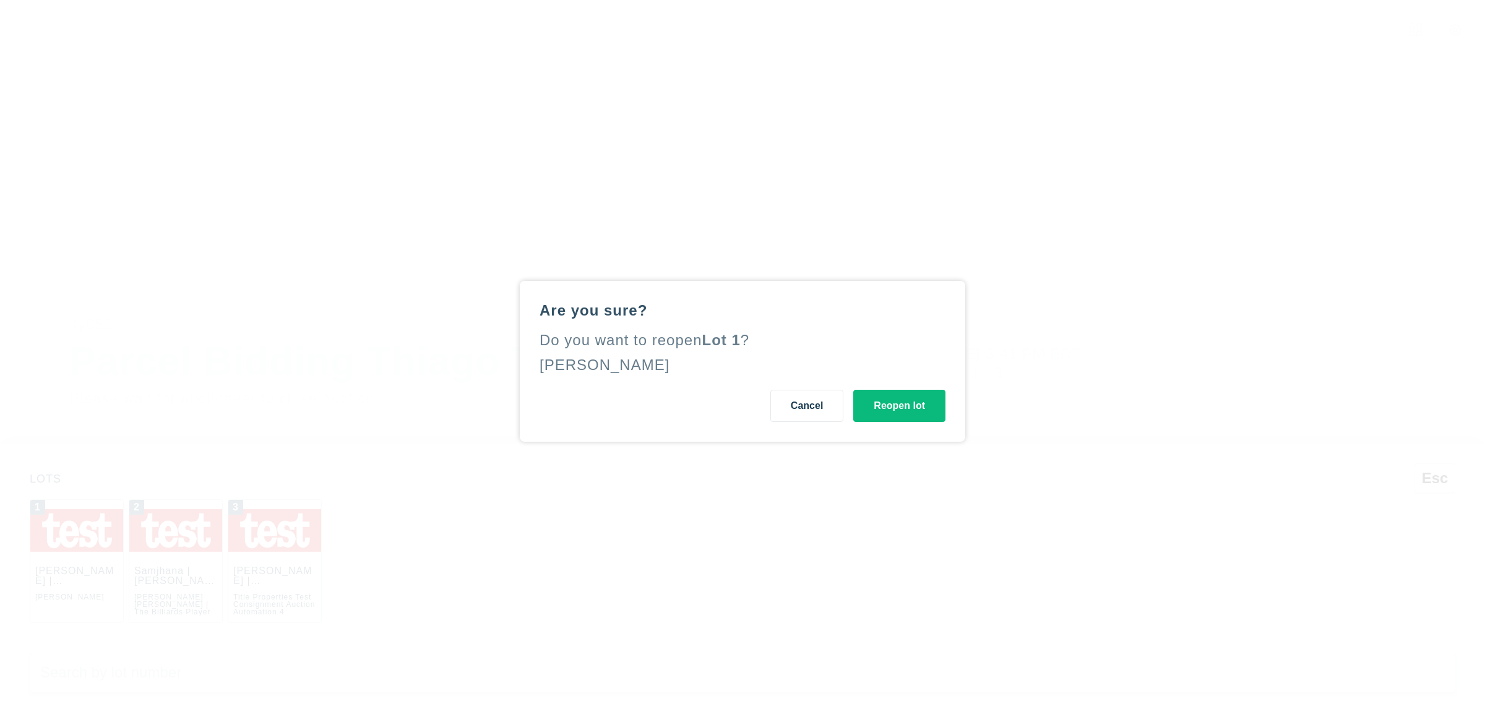
click at [898, 411] on button "Reopen lot" at bounding box center [899, 406] width 92 height 32
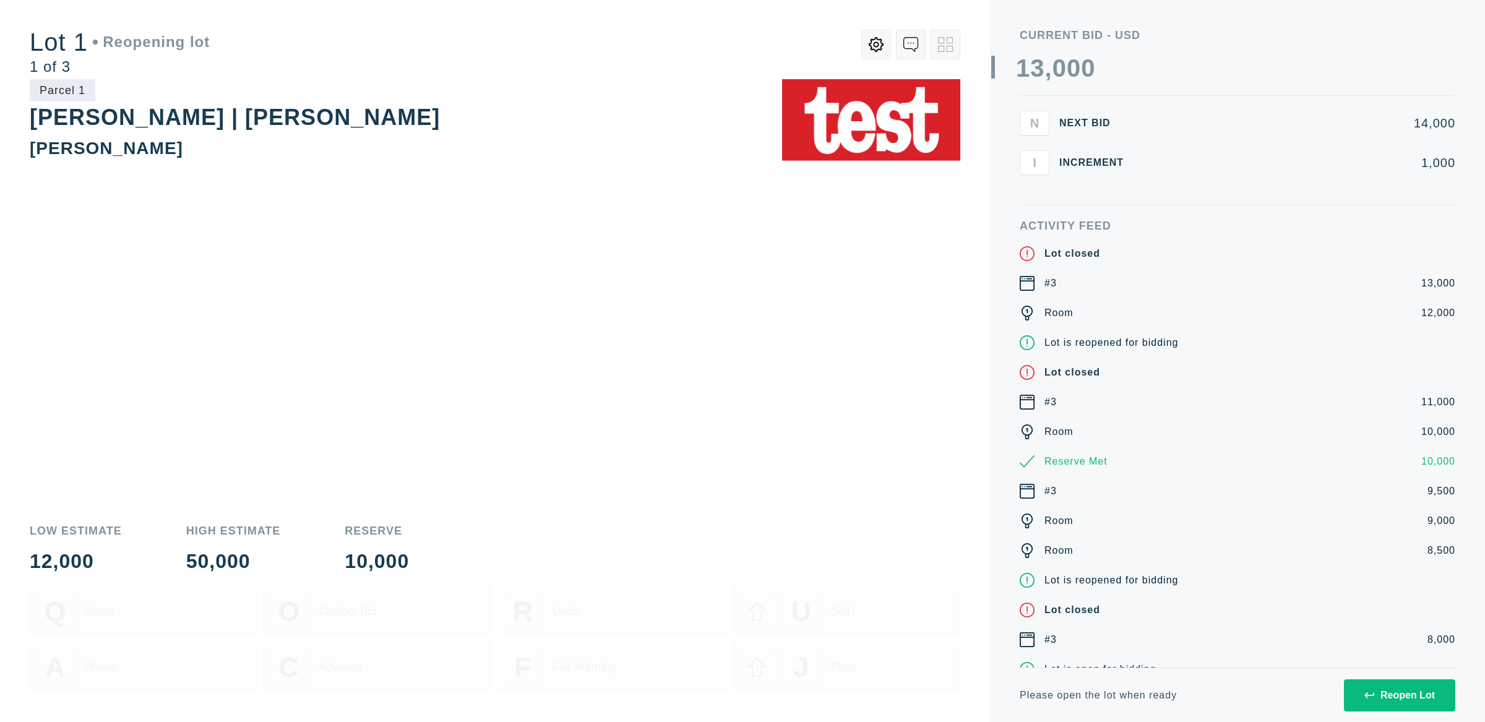
click at [1418, 709] on button "Reopen Lot" at bounding box center [1399, 695] width 111 height 32
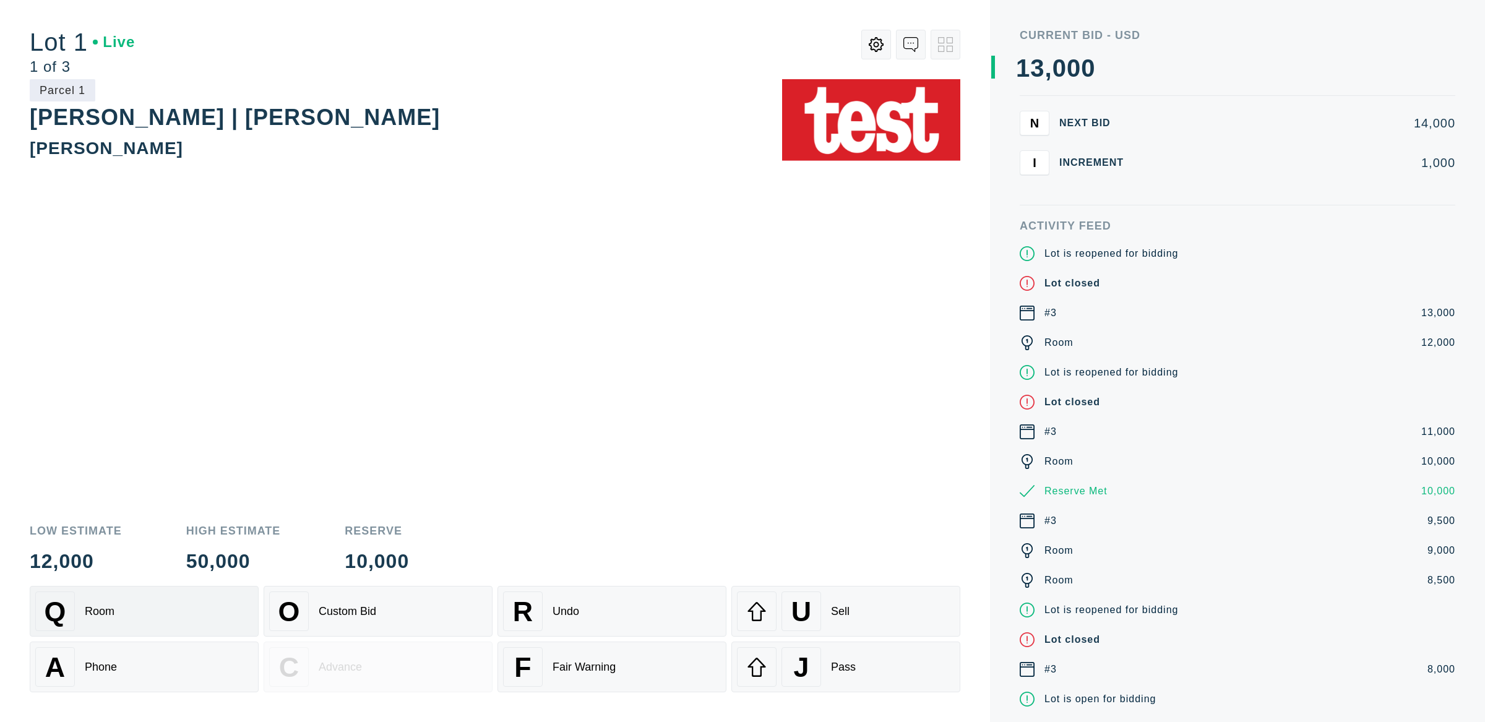
click at [150, 605] on div "Q Room" at bounding box center [144, 612] width 218 height 40
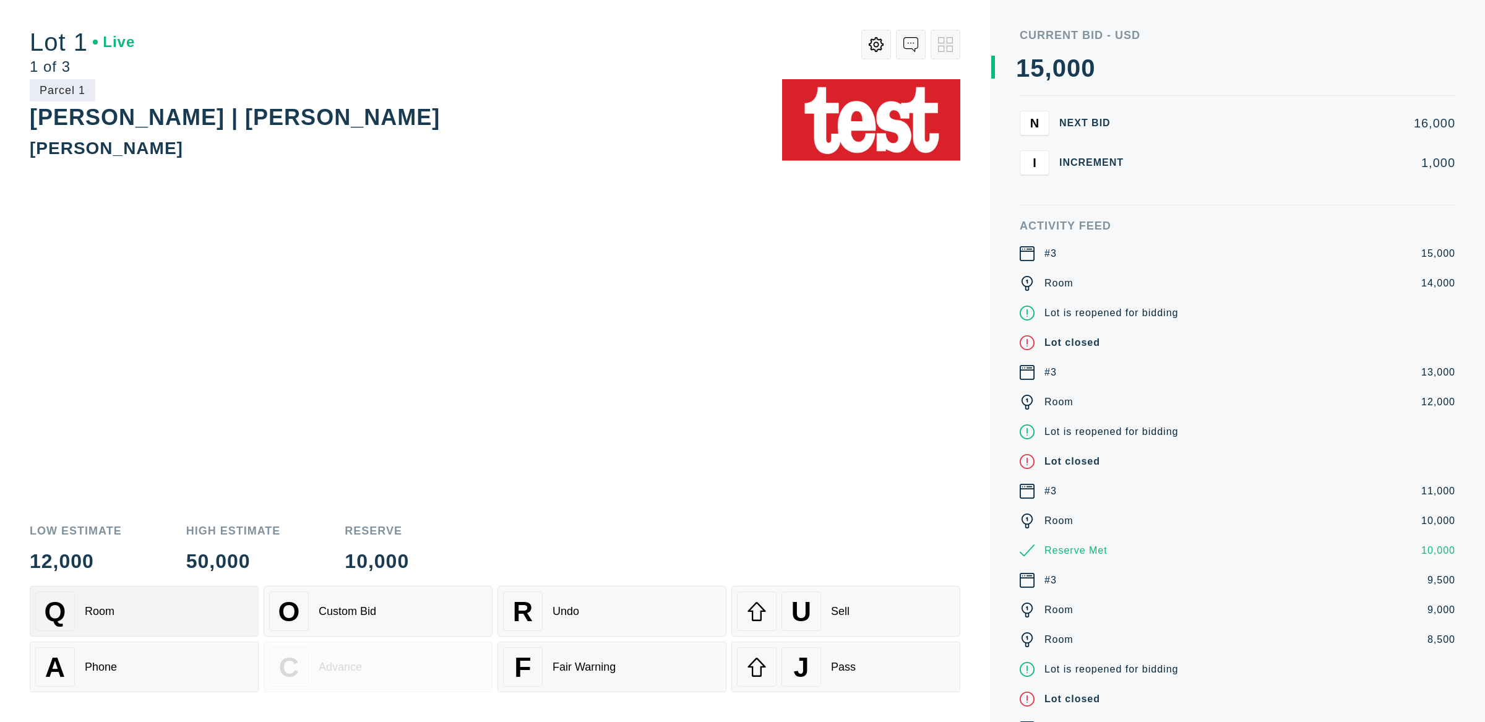
click at [239, 621] on div "Q Room" at bounding box center [144, 612] width 218 height 40
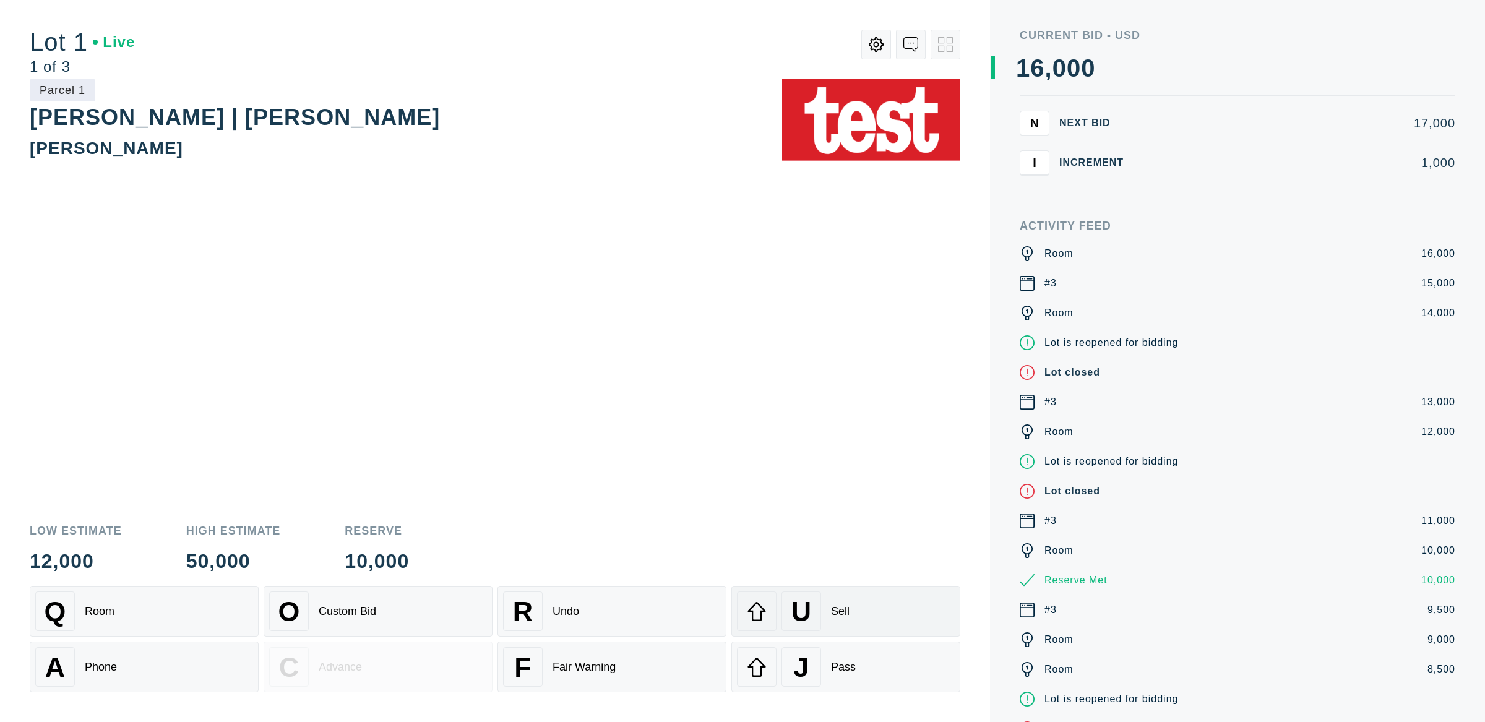
click at [833, 613] on div "Sell" at bounding box center [840, 611] width 19 height 13
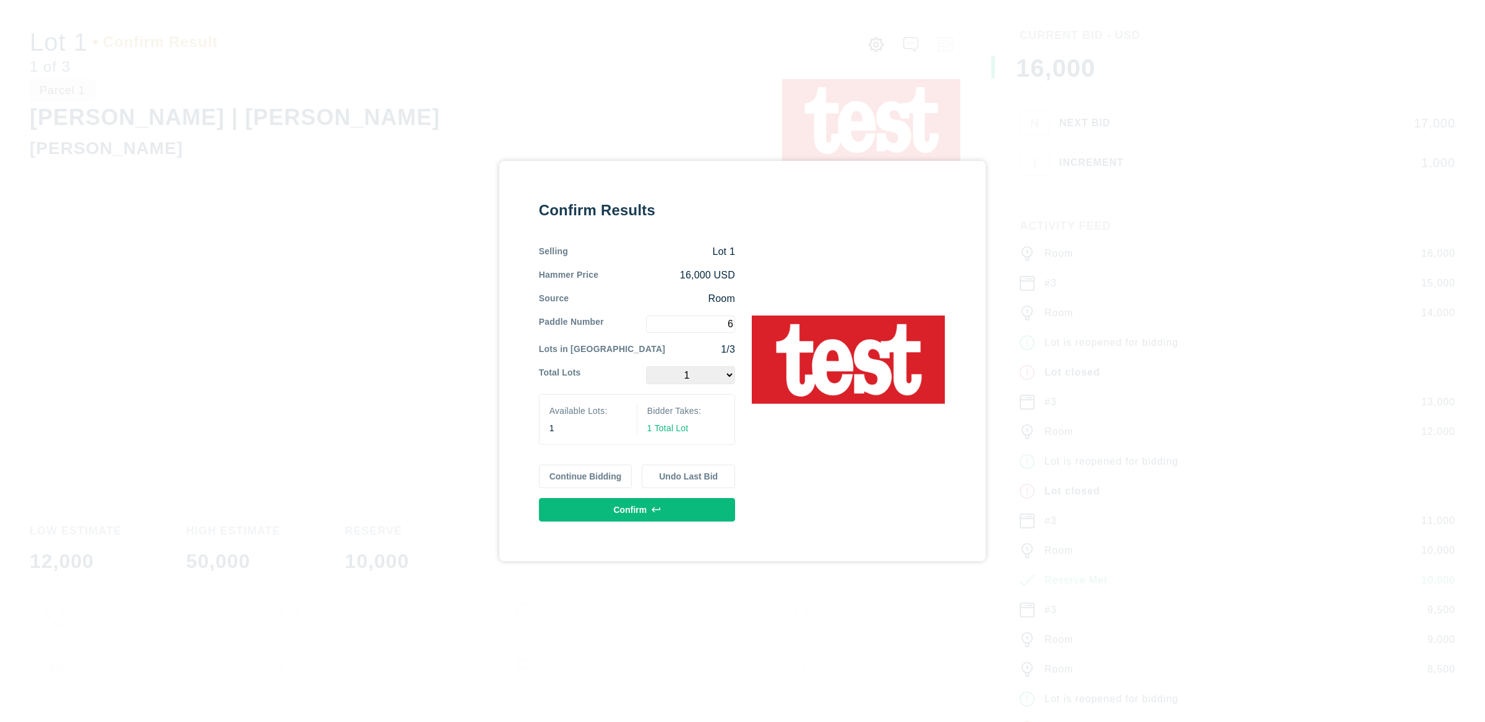
type input "6"
click at [707, 503] on button "Confirm" at bounding box center [637, 510] width 196 height 24
